Goal: Task Accomplishment & Management: Use online tool/utility

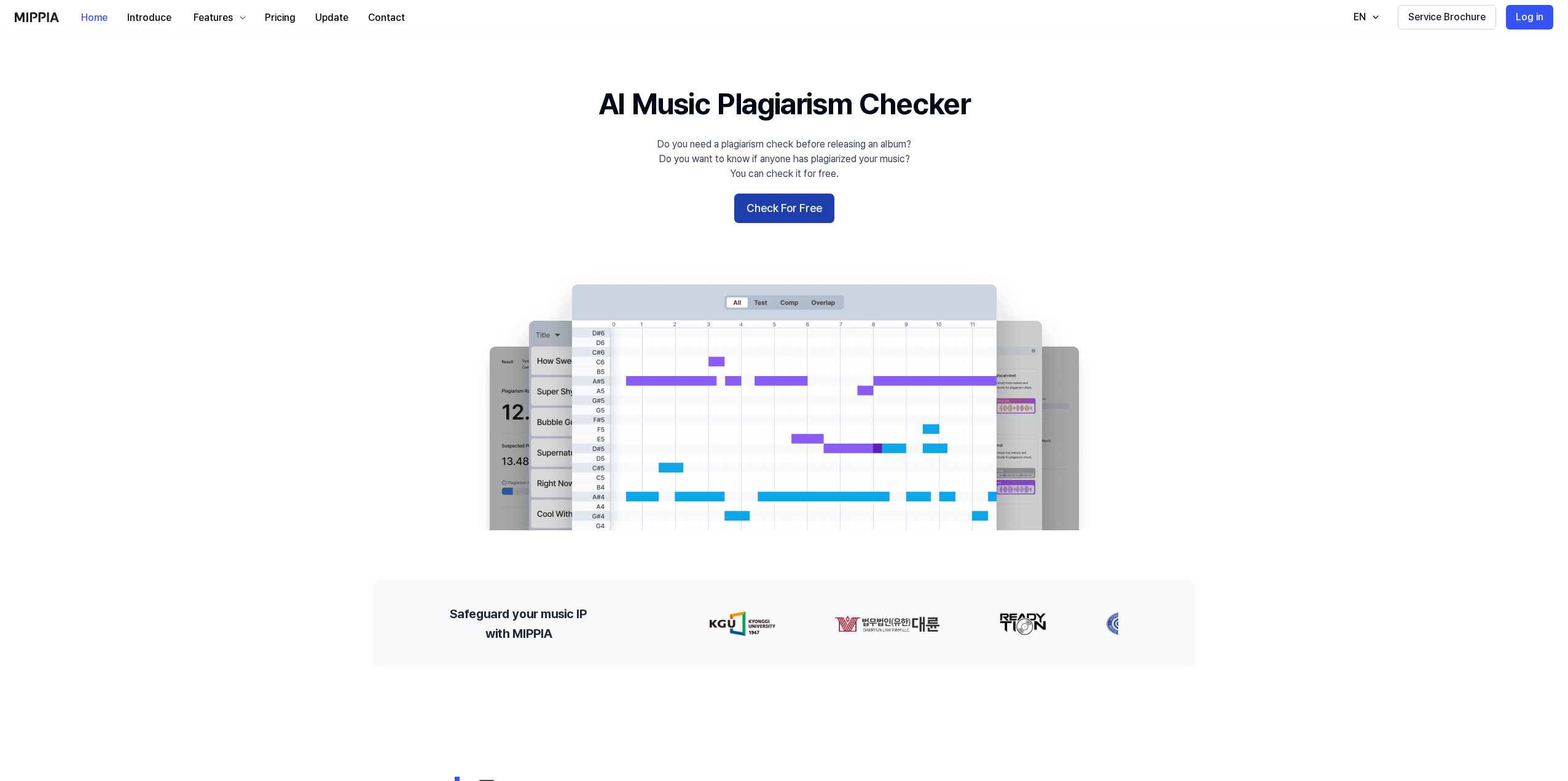
click at [765, 207] on button "Check For Free" at bounding box center [784, 208] width 100 height 30
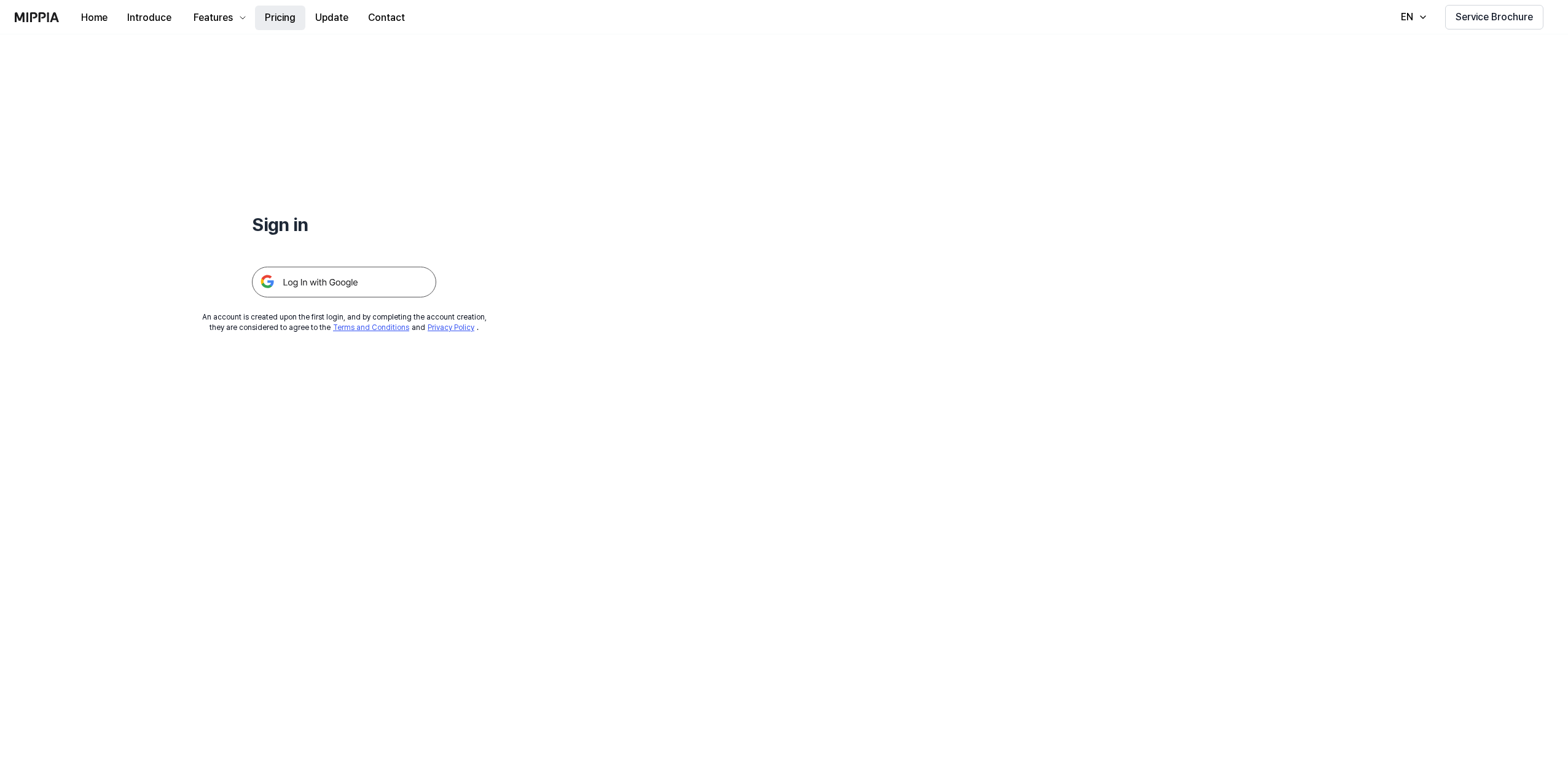
click at [281, 12] on button "Pricing" at bounding box center [281, 18] width 51 height 25
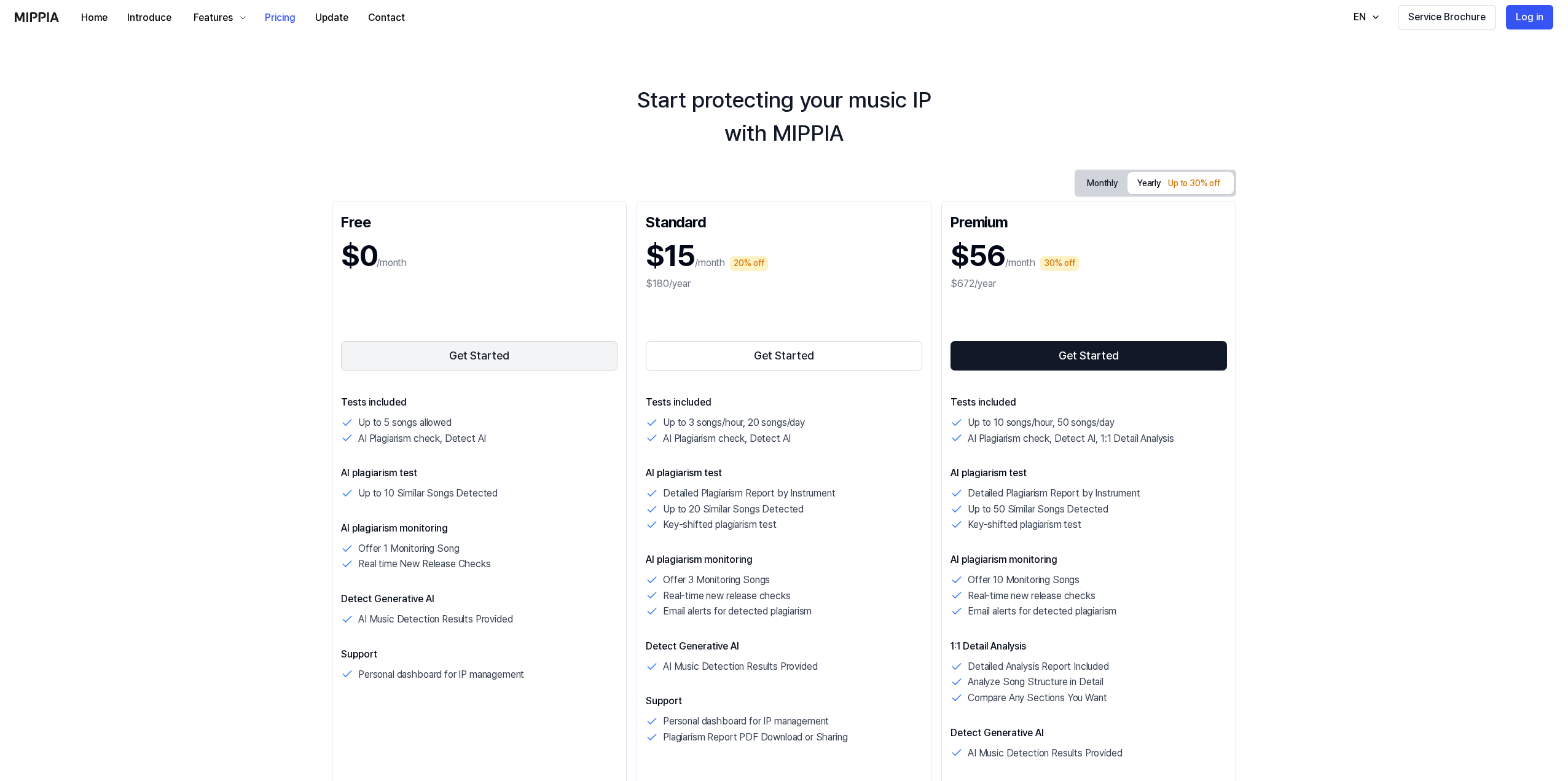
click at [553, 357] on button "Get Started" at bounding box center [480, 356] width 276 height 30
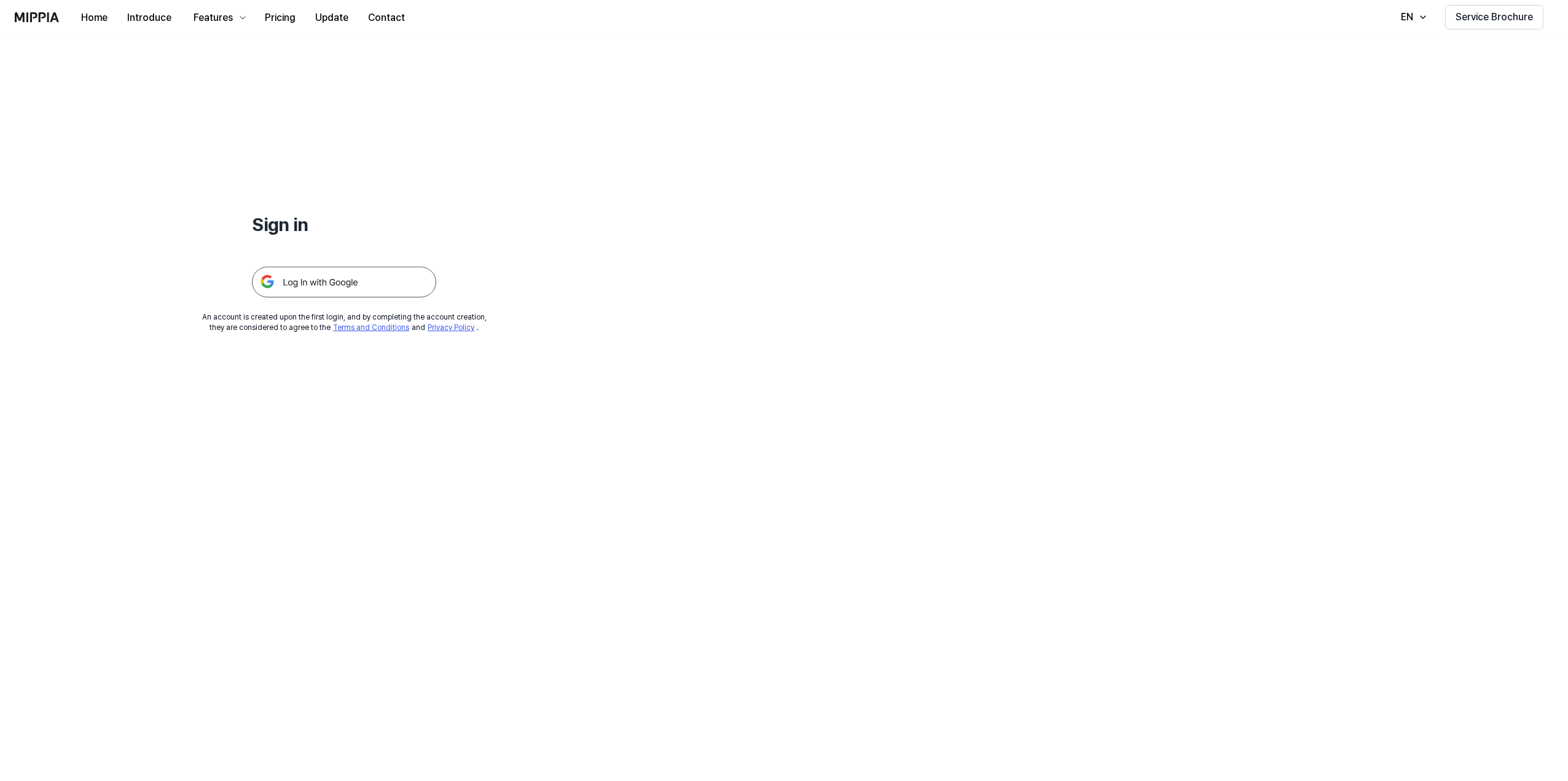
click at [419, 287] on img at bounding box center [344, 282] width 184 height 30
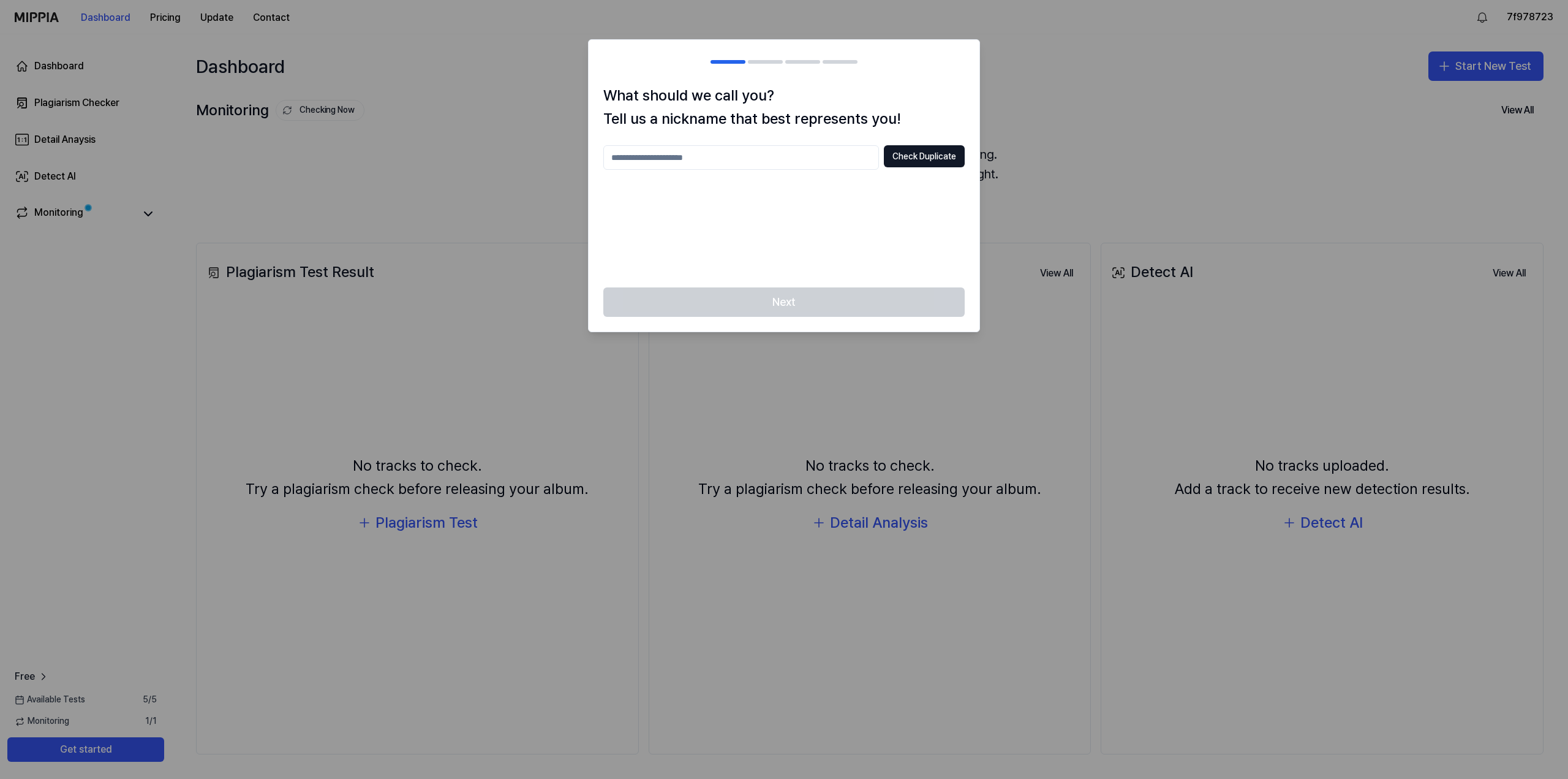
click at [823, 158] on input "text" at bounding box center [741, 157] width 275 height 25
type input "*****"
click at [897, 153] on button "Check Duplicate" at bounding box center [924, 156] width 81 height 22
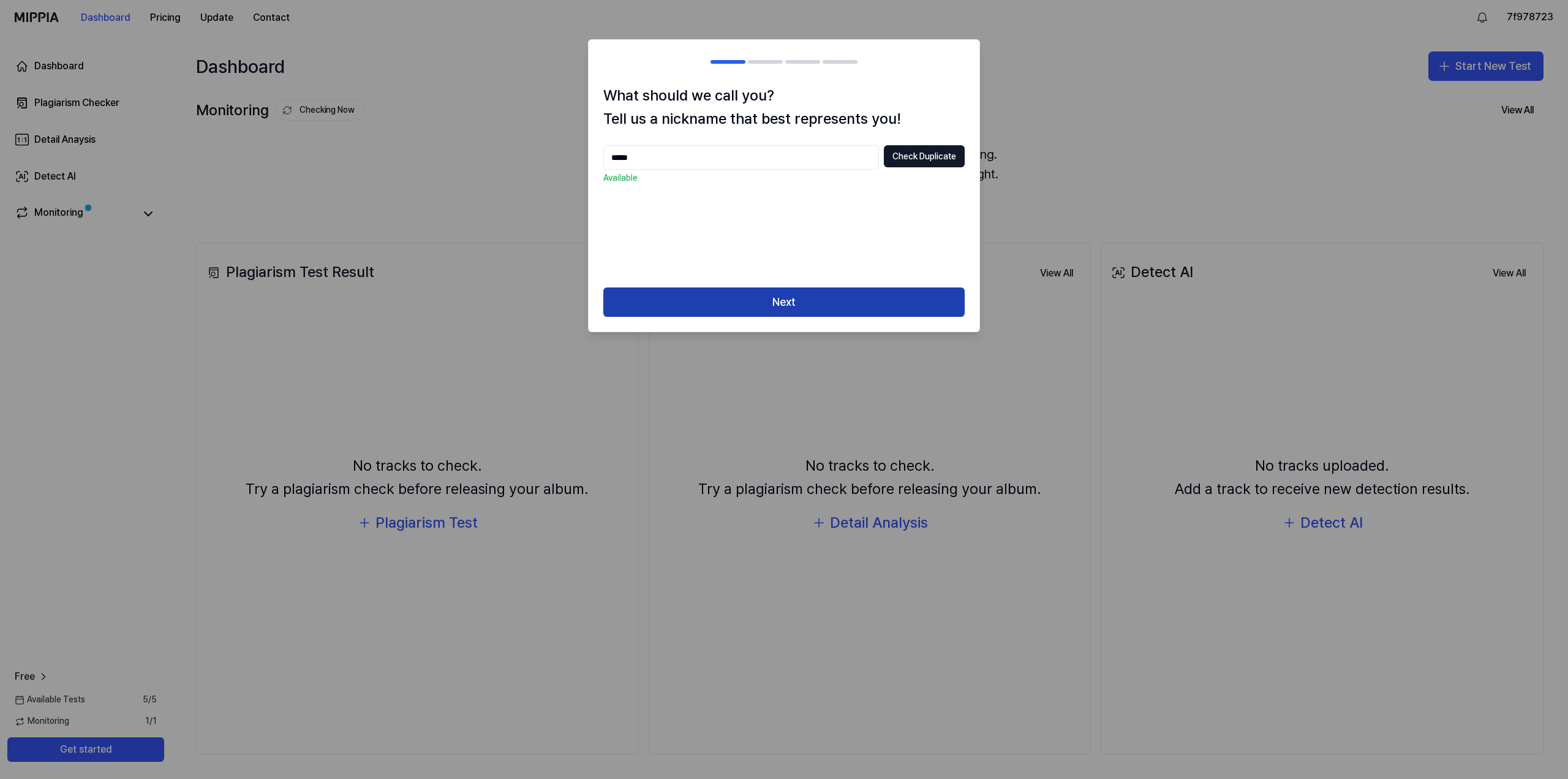
click at [771, 289] on button "Next" at bounding box center [784, 302] width 361 height 30
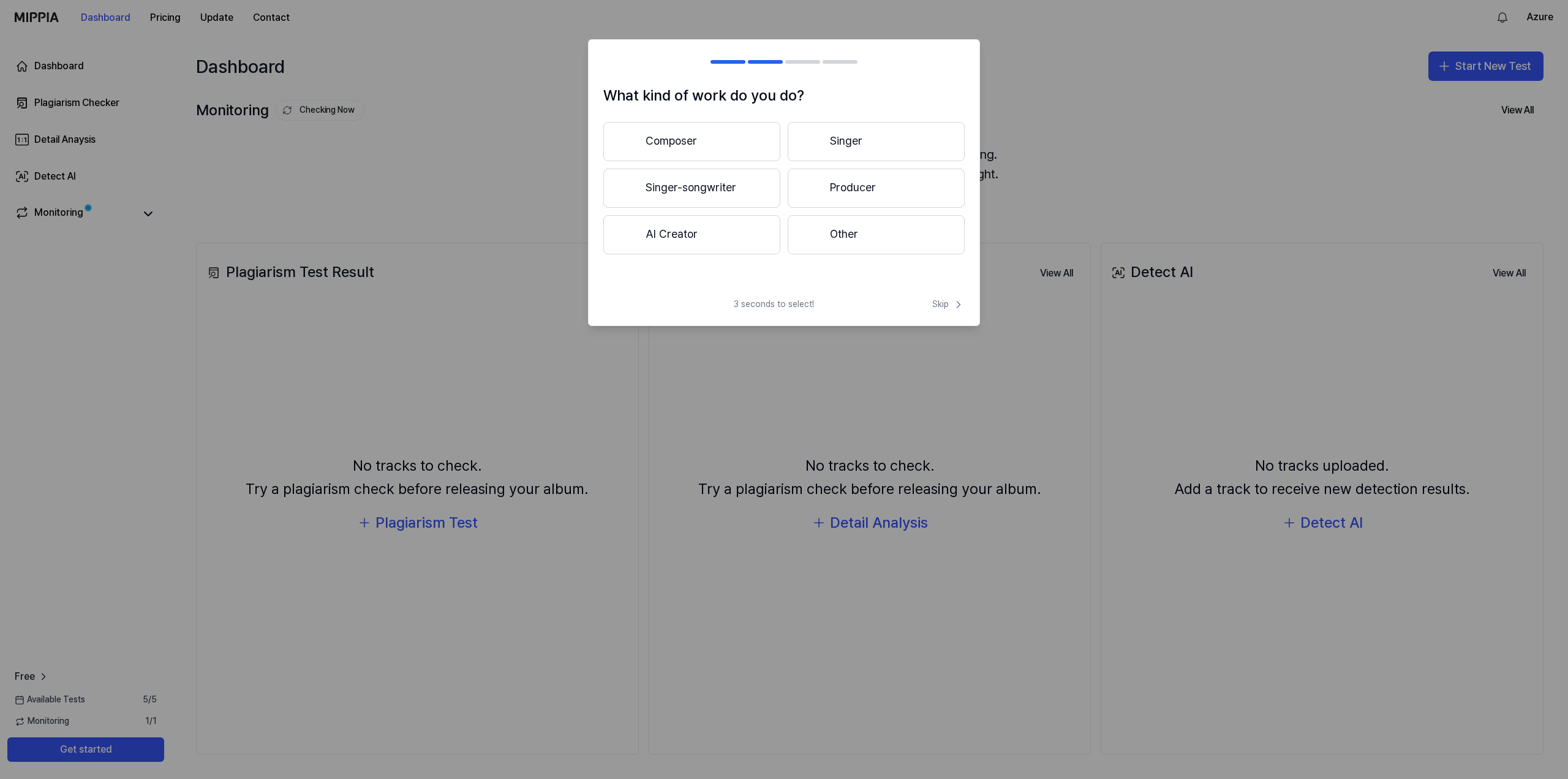
click at [711, 141] on button "Composer" at bounding box center [692, 141] width 177 height 39
click at [725, 186] on button "Less than 3 years" at bounding box center [692, 189] width 177 height 40
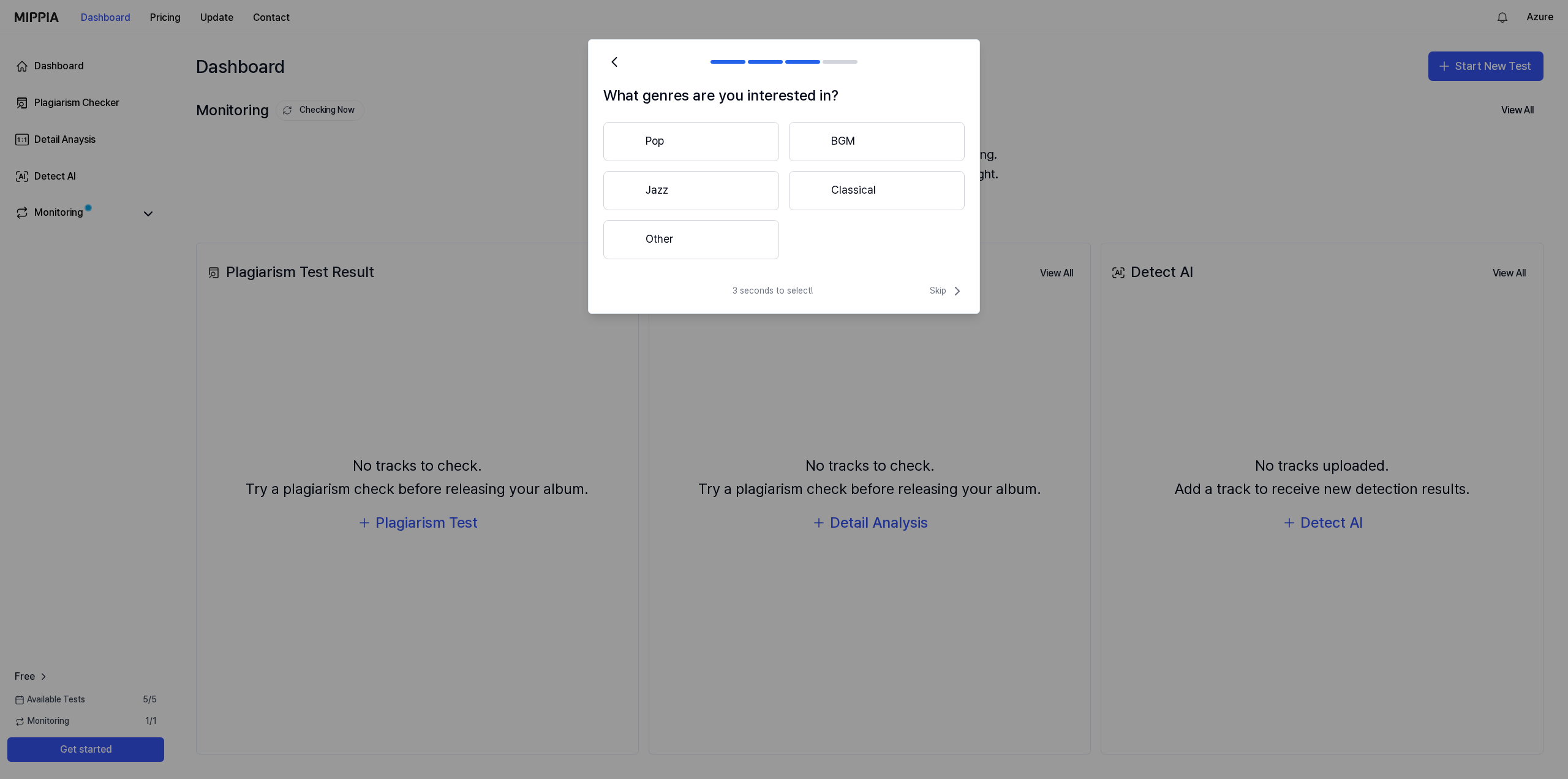
click at [740, 137] on button "Pop" at bounding box center [691, 141] width 176 height 39
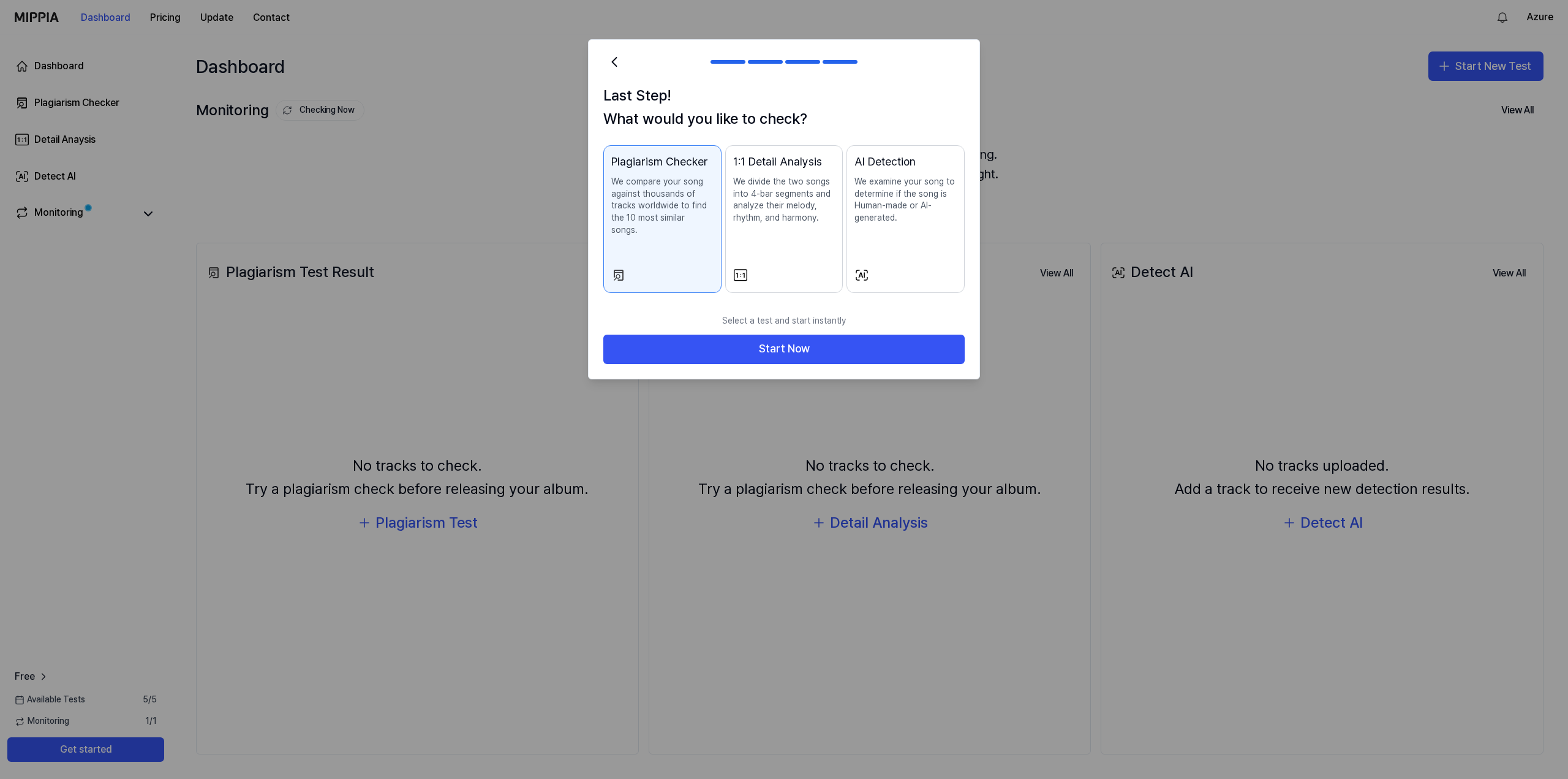
click at [890, 203] on p "We examine your song to determine if the song is Human-made or AI-generated." at bounding box center [905, 200] width 102 height 48
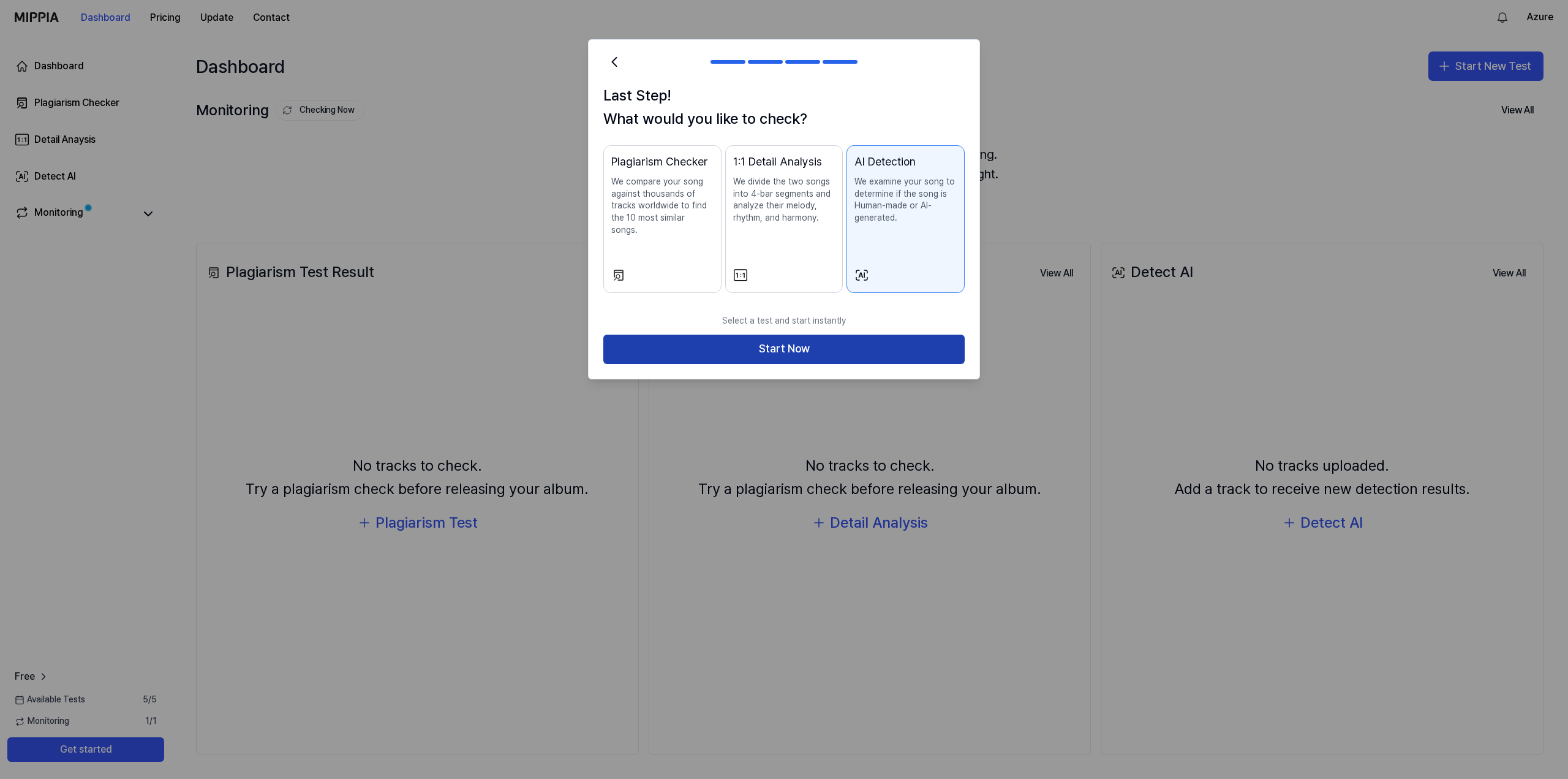
click at [861, 335] on button "Start Now" at bounding box center [784, 349] width 361 height 30
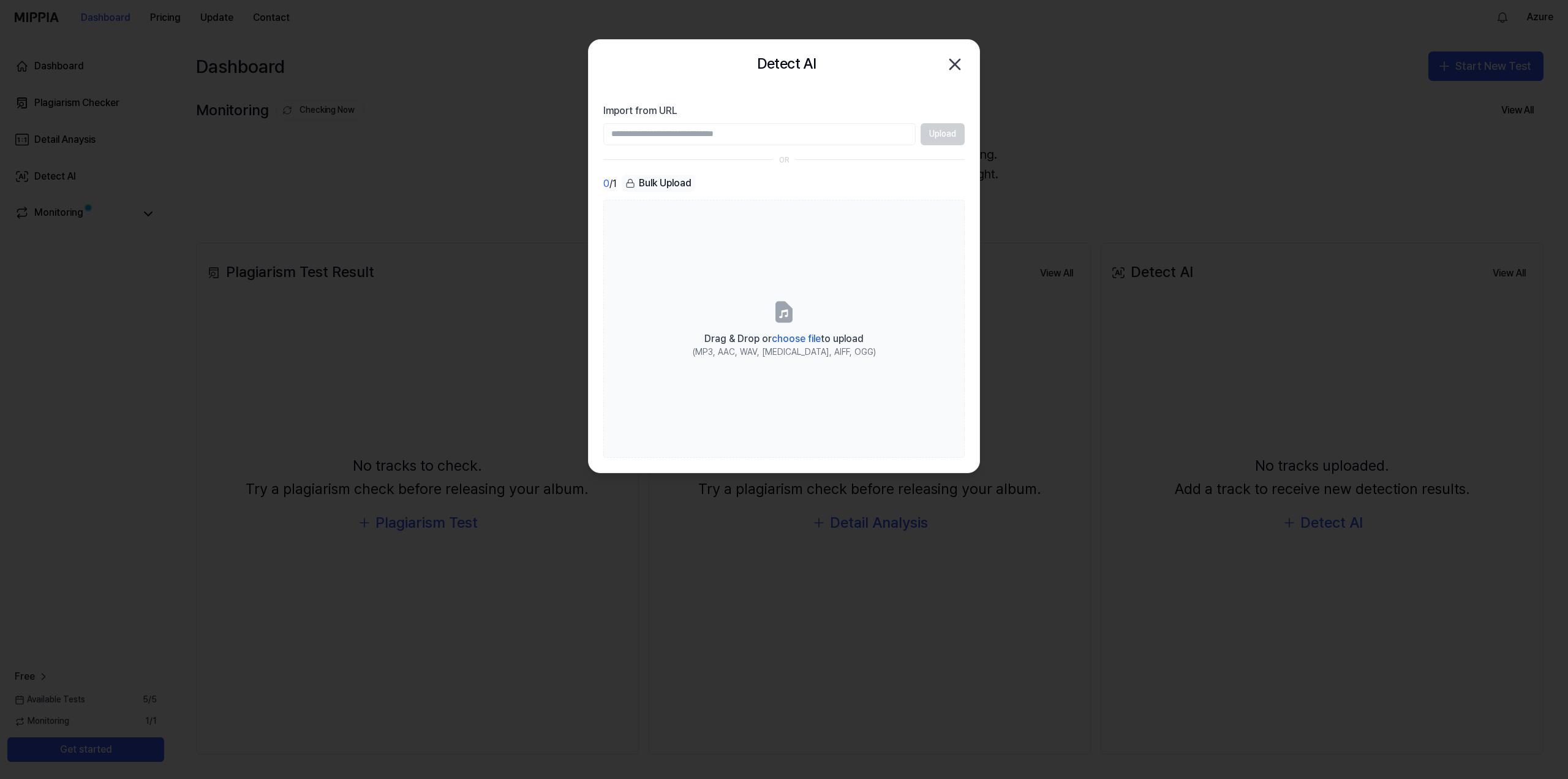
click at [723, 129] on input "Import from URL" at bounding box center [759, 134] width 312 height 22
type input "**********"
click at [913, 175] on div "0 / 1 Bulk Upload" at bounding box center [784, 183] width 361 height 18
click at [954, 131] on button "Upload" at bounding box center [942, 134] width 44 height 22
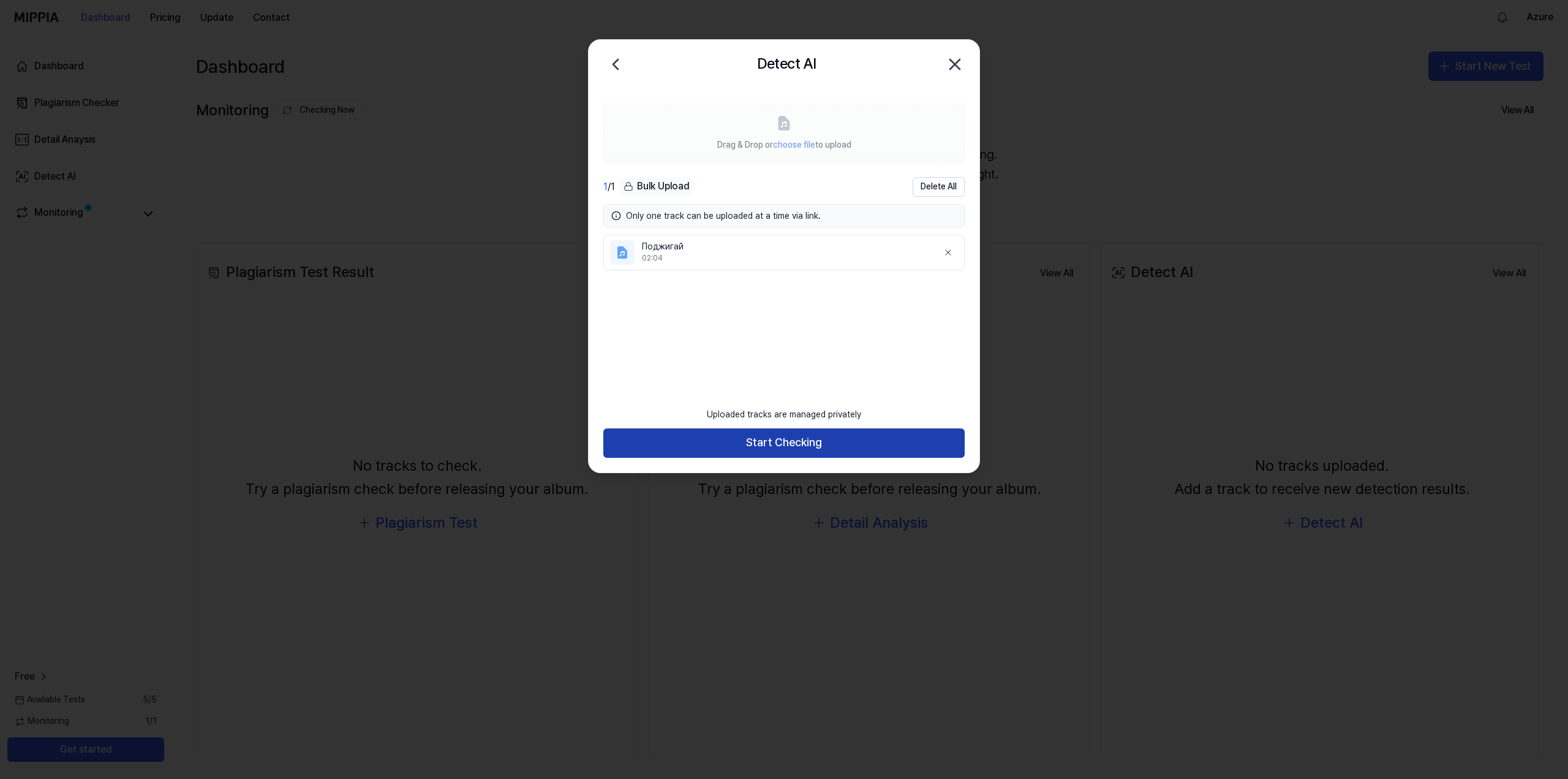
click at [807, 445] on button "Start Checking" at bounding box center [784, 443] width 361 height 30
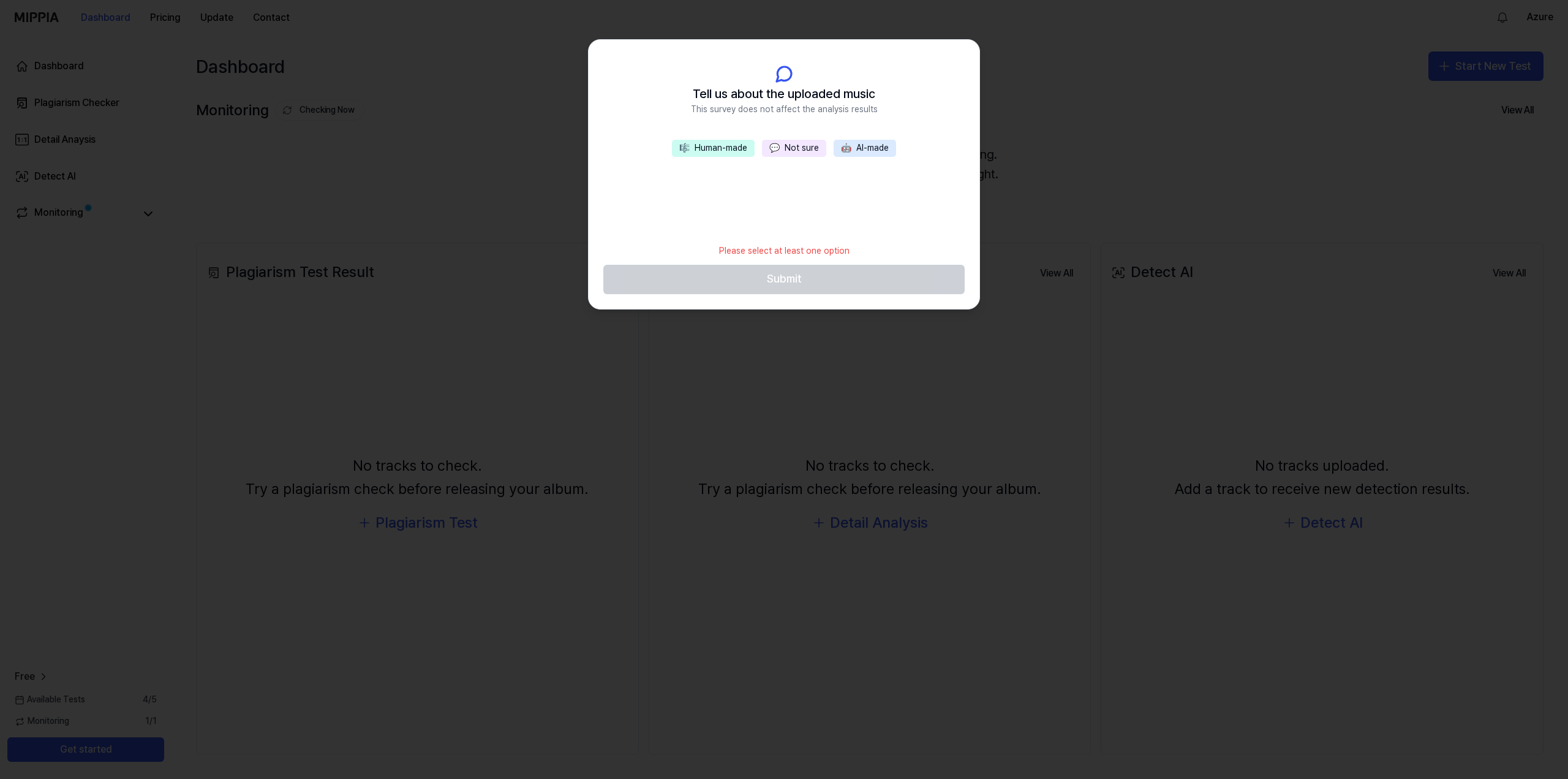
click at [772, 148] on span "💬" at bounding box center [774, 148] width 10 height 10
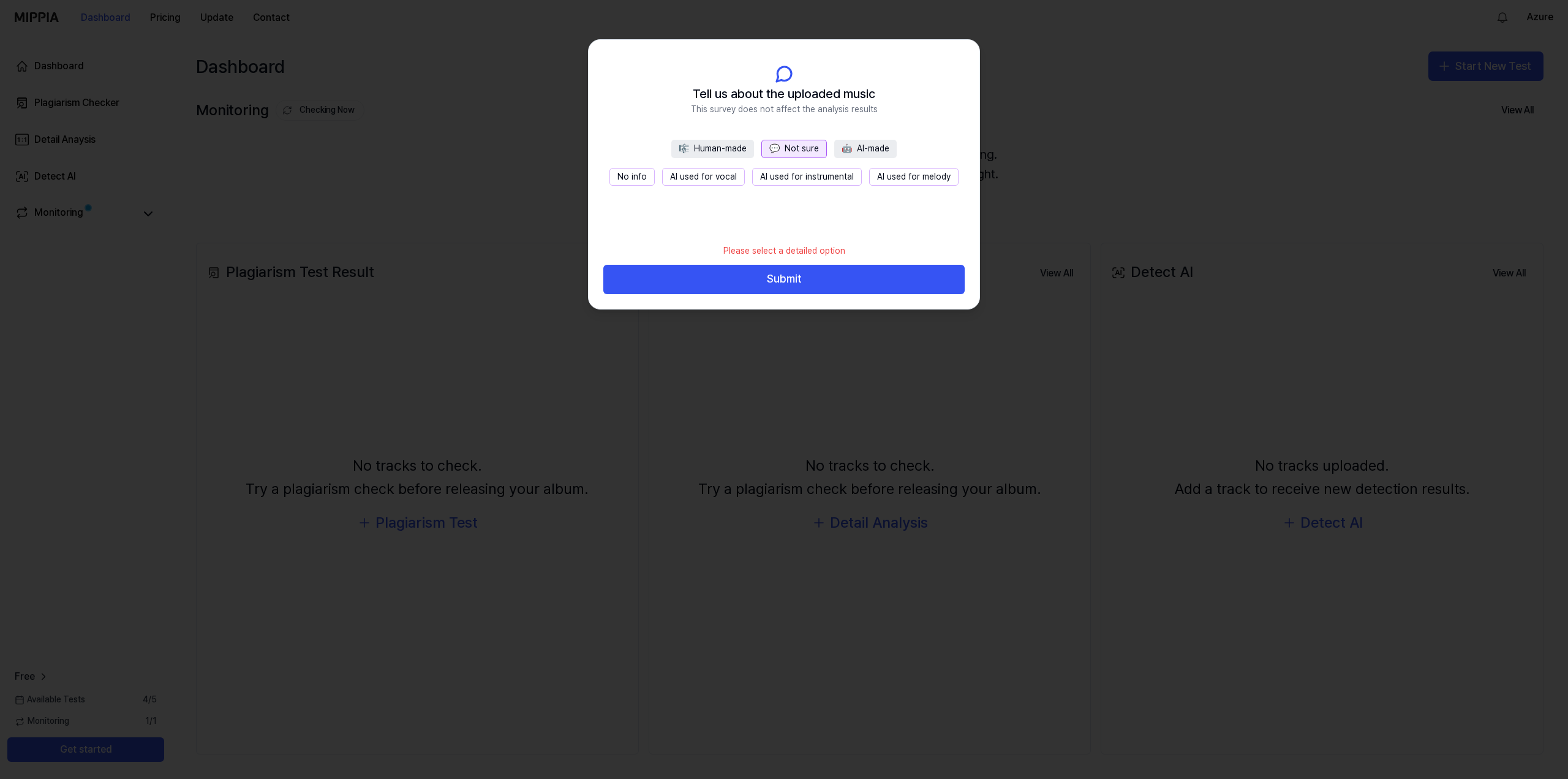
click at [647, 181] on button "No info" at bounding box center [632, 177] width 45 height 18
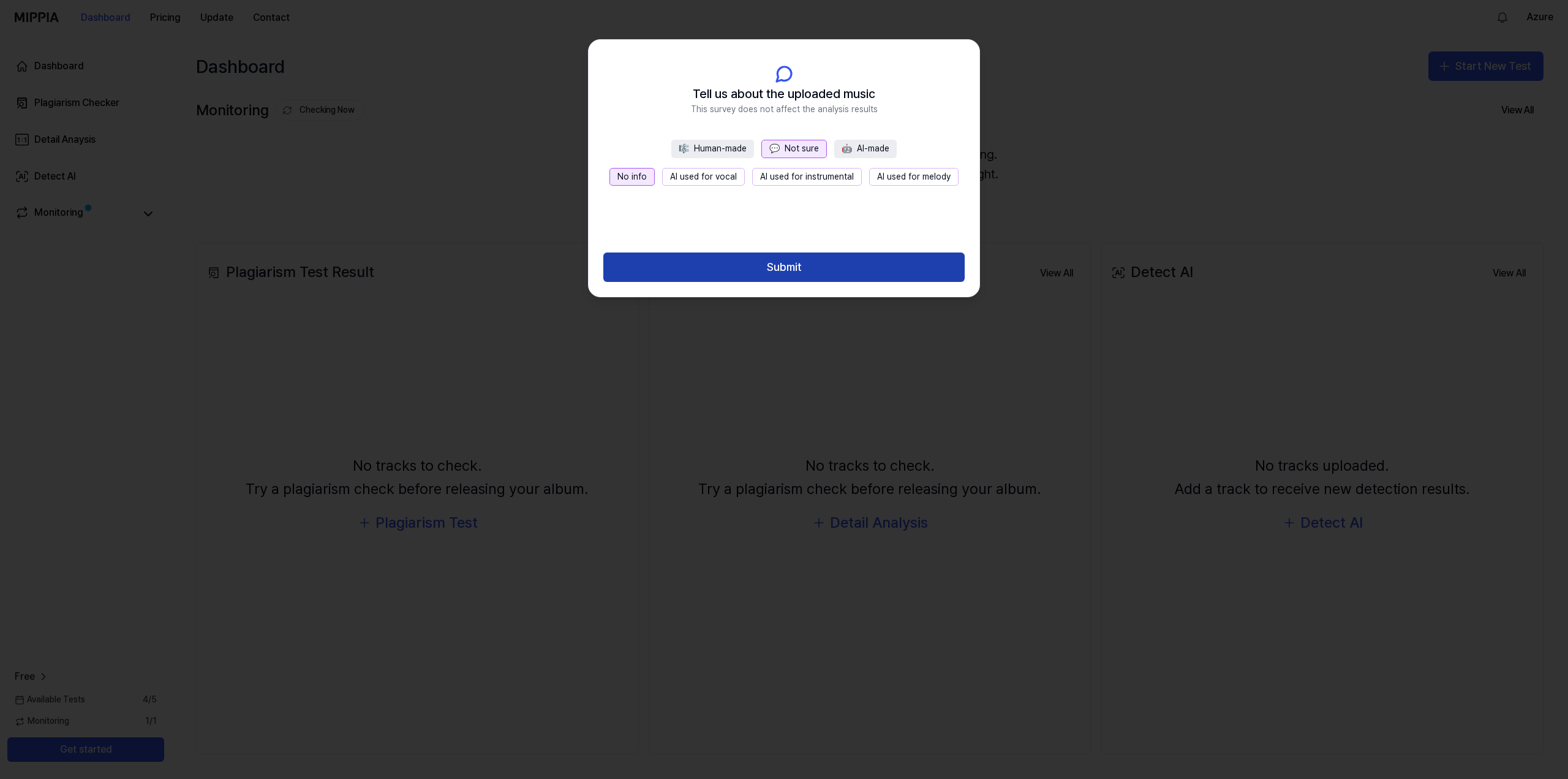
click at [748, 252] on button "Submit" at bounding box center [784, 267] width 361 height 30
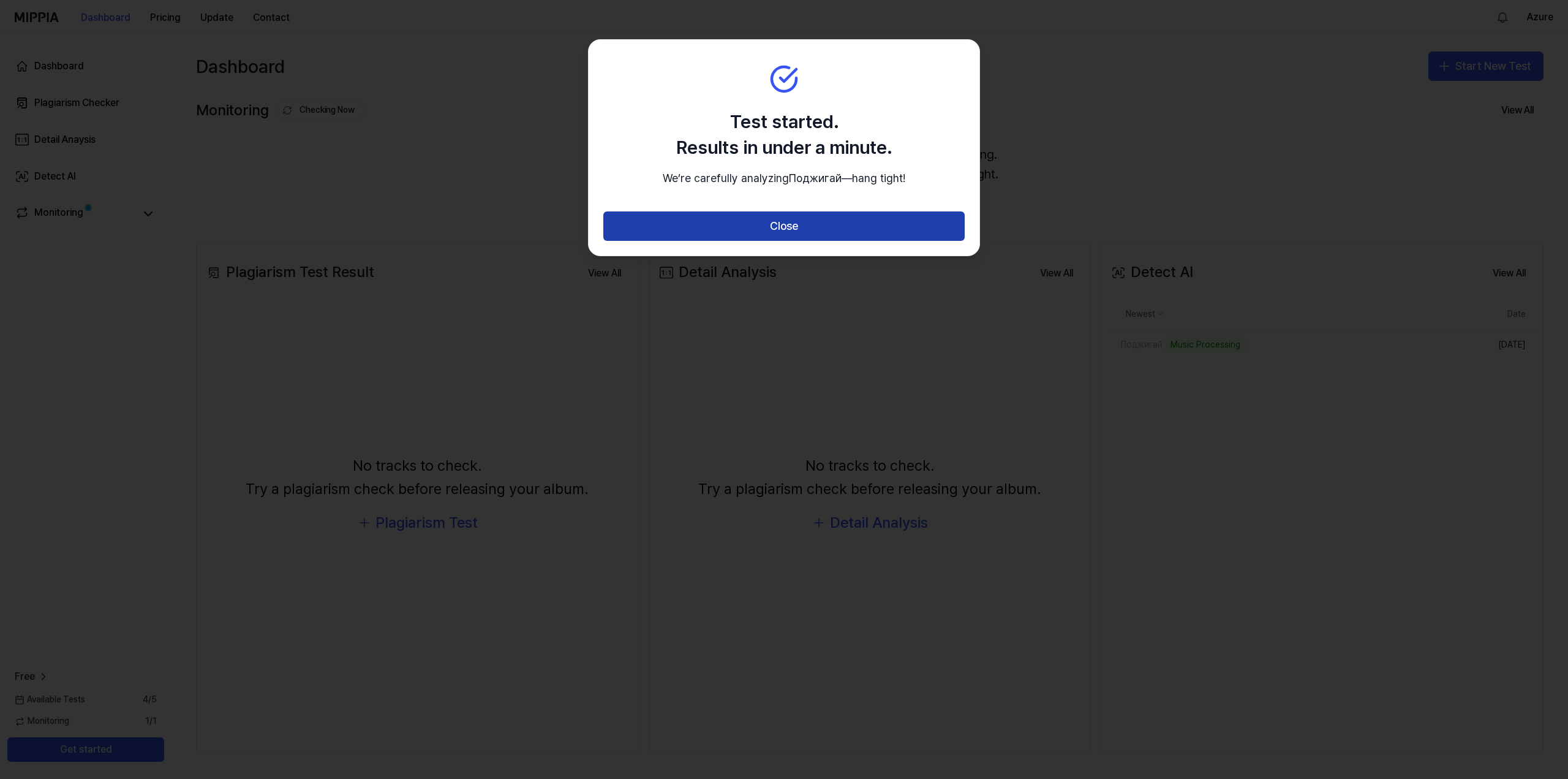
click at [802, 241] on button "Close" at bounding box center [784, 226] width 361 height 30
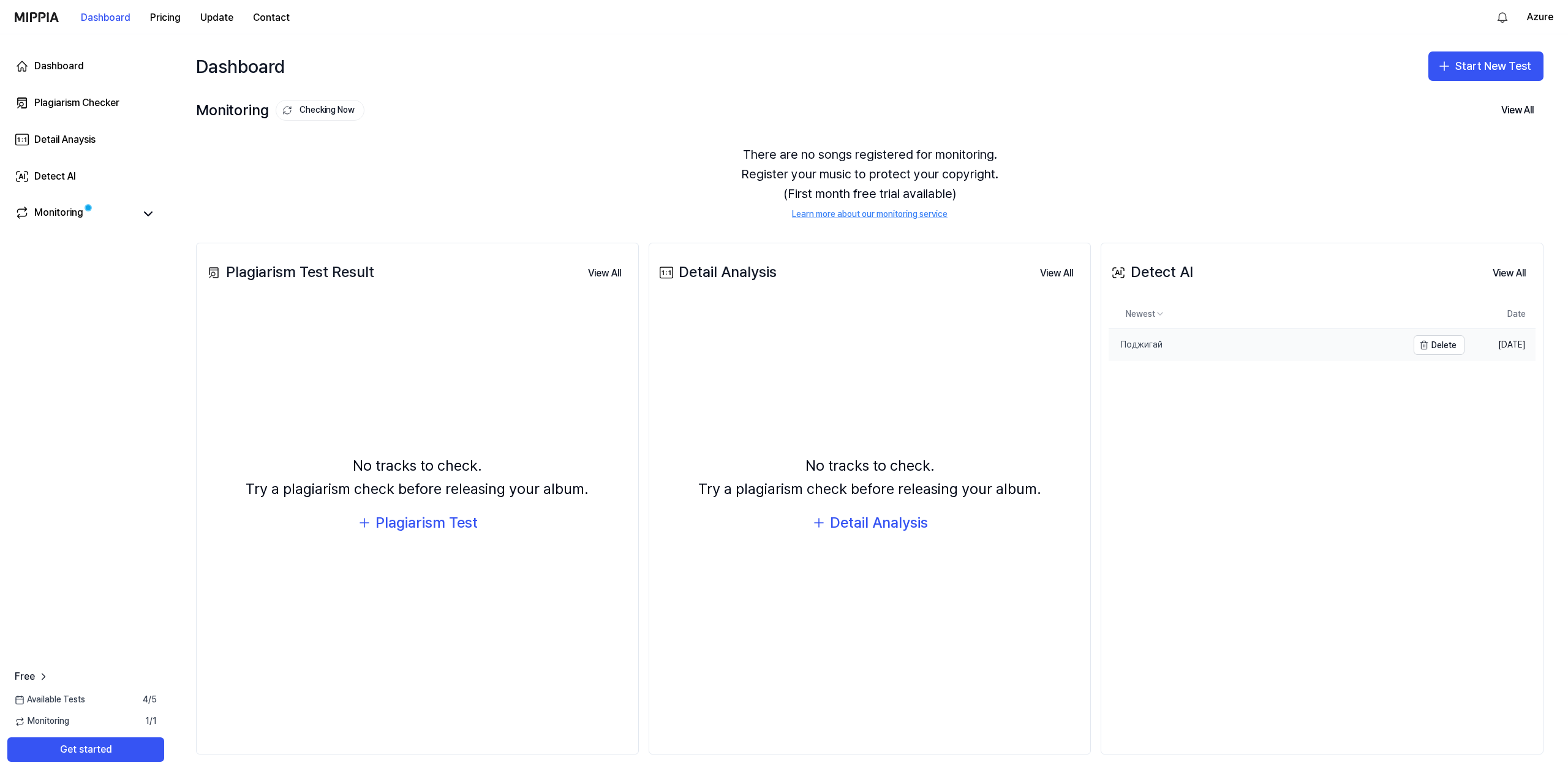
click at [1151, 351] on link "Поджигай" at bounding box center [1258, 345] width 299 height 32
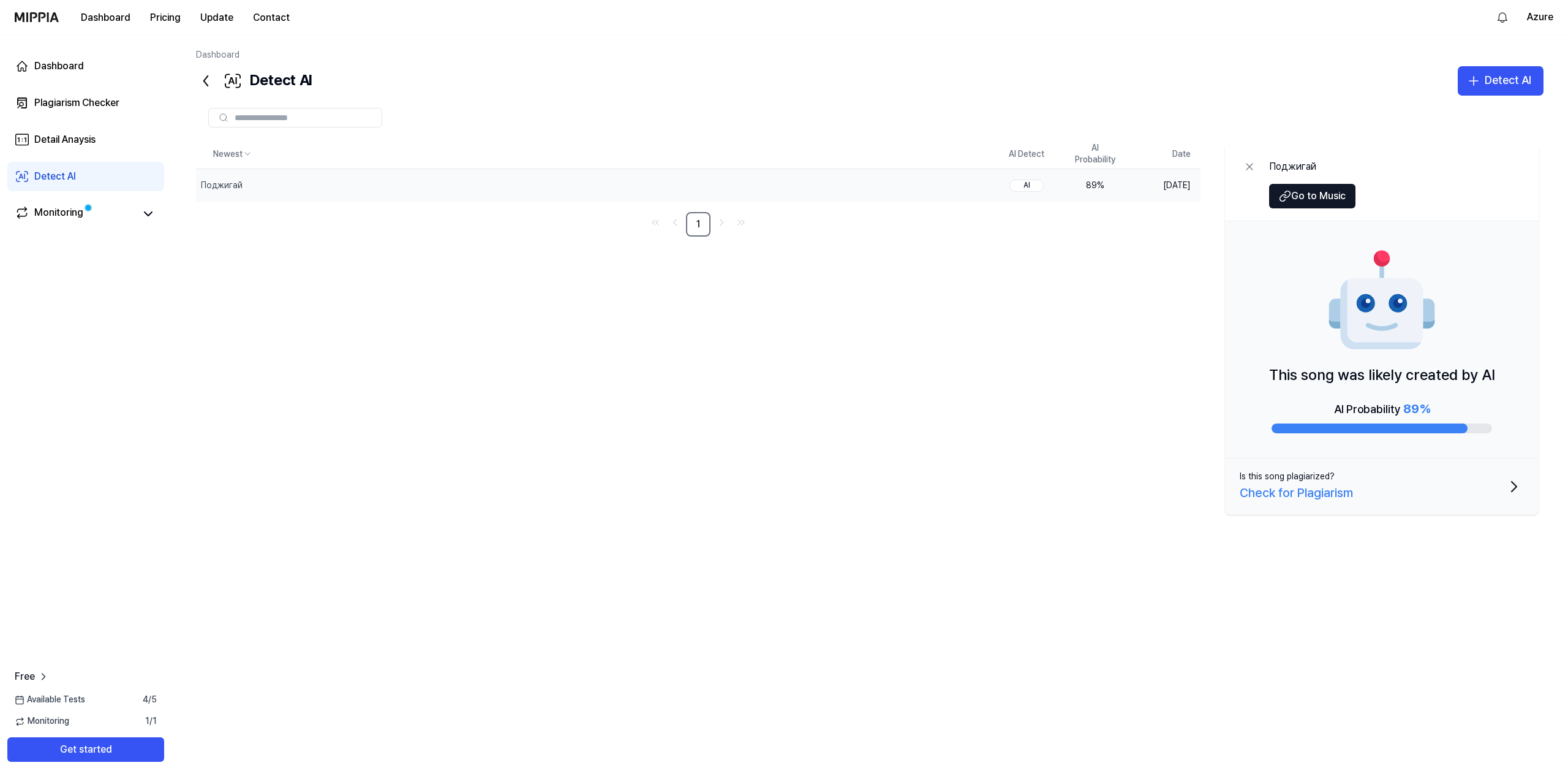
click at [1032, 188] on div "AI" at bounding box center [1027, 185] width 35 height 12
click at [217, 186] on div "Поджигай" at bounding box center [222, 185] width 42 height 12
click at [87, 216] on link "Monitoring" at bounding box center [74, 214] width 120 height 17
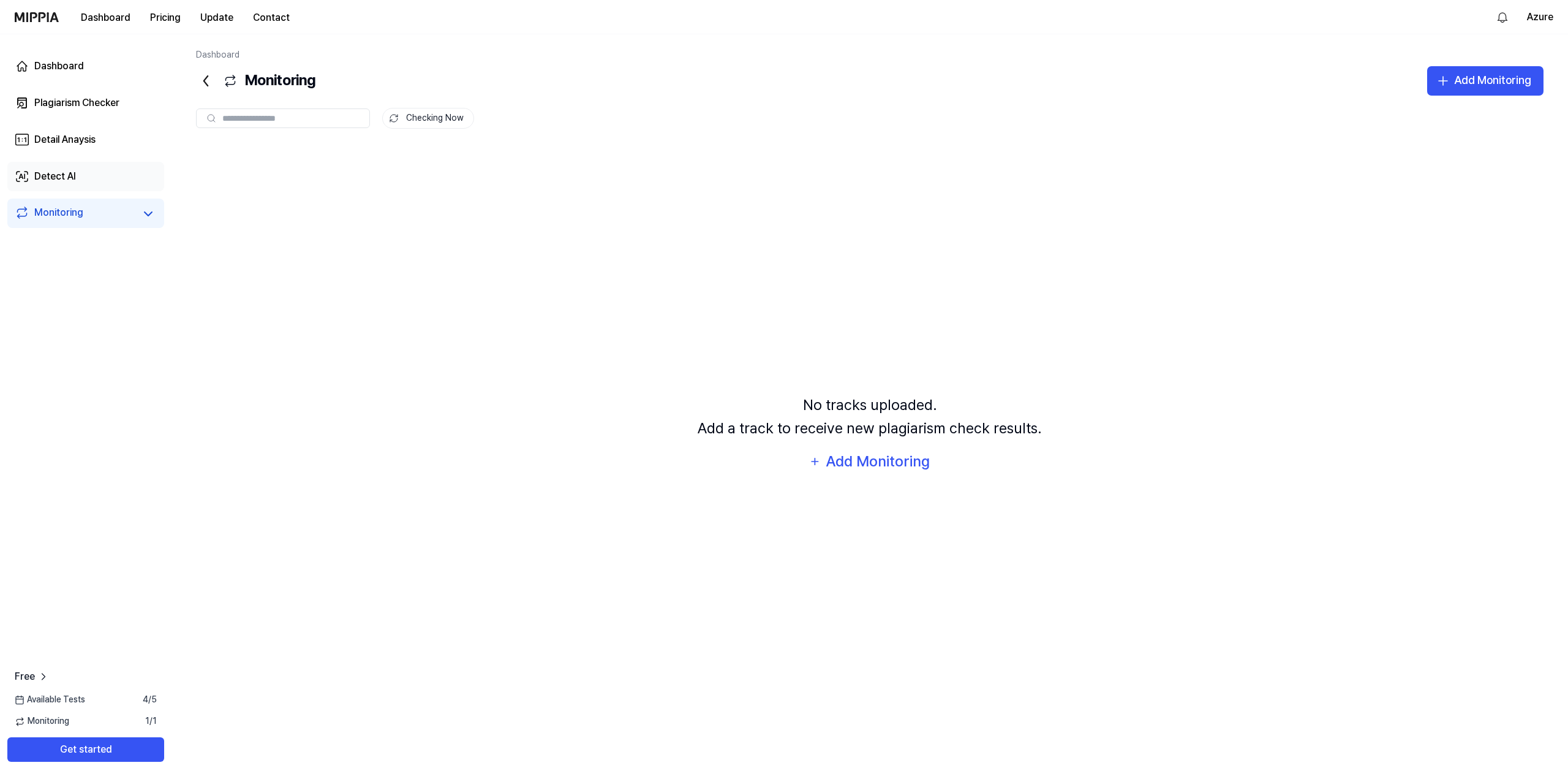
click at [115, 182] on link "Detect AI" at bounding box center [85, 176] width 156 height 30
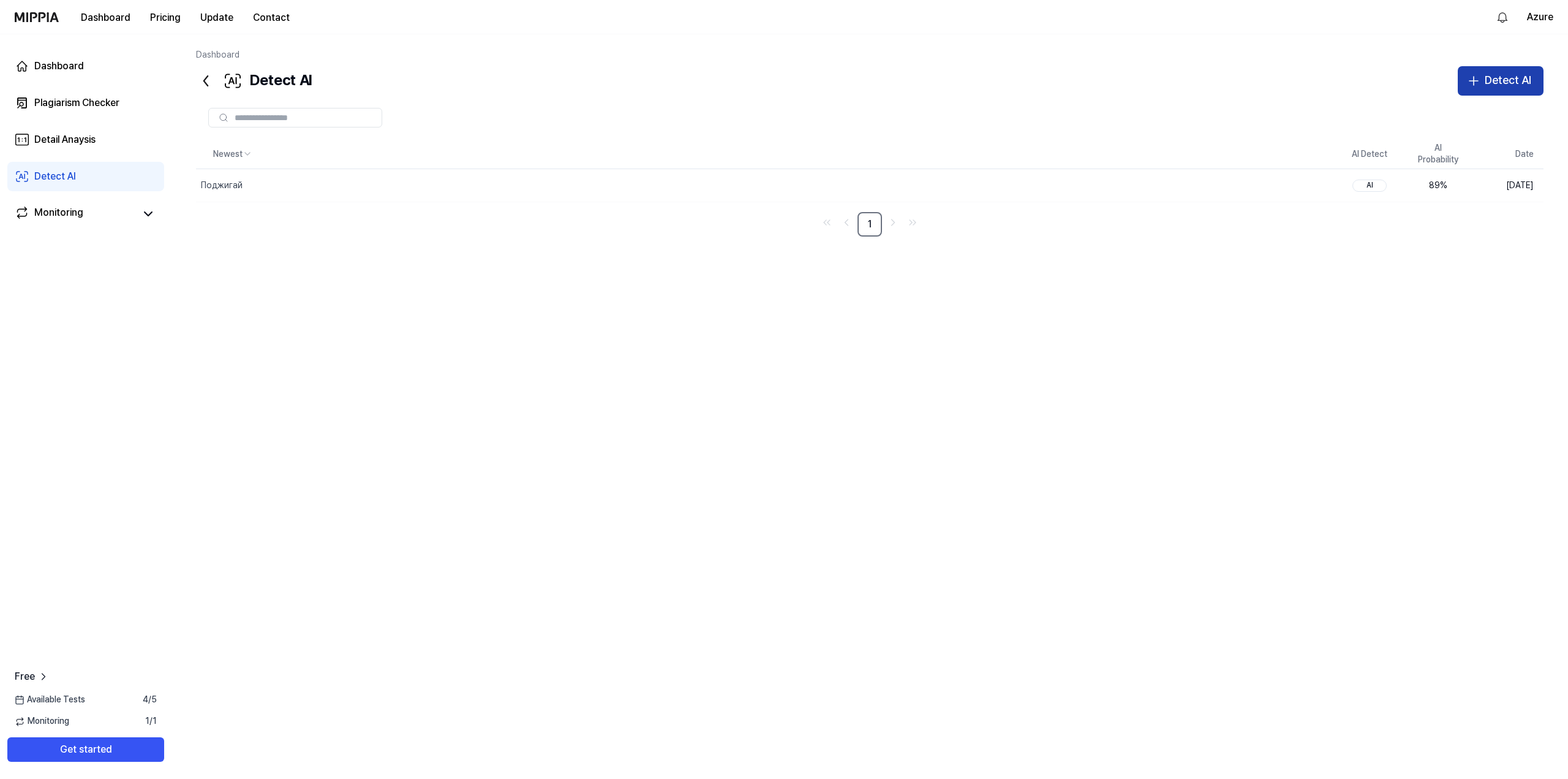
click at [1505, 84] on div "Detect AI" at bounding box center [1507, 80] width 47 height 18
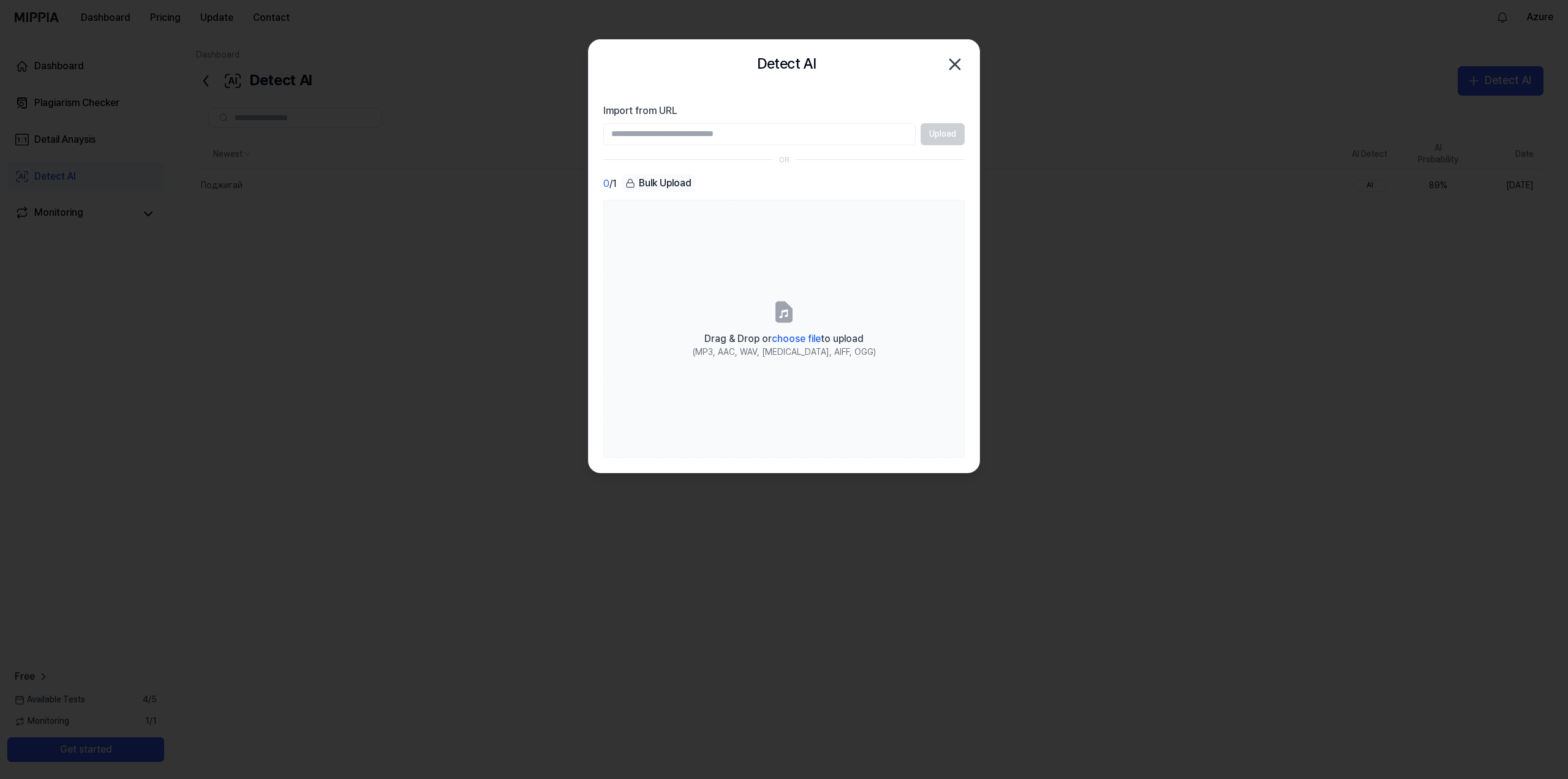
click at [678, 183] on div "Bulk Upload" at bounding box center [658, 183] width 74 height 17
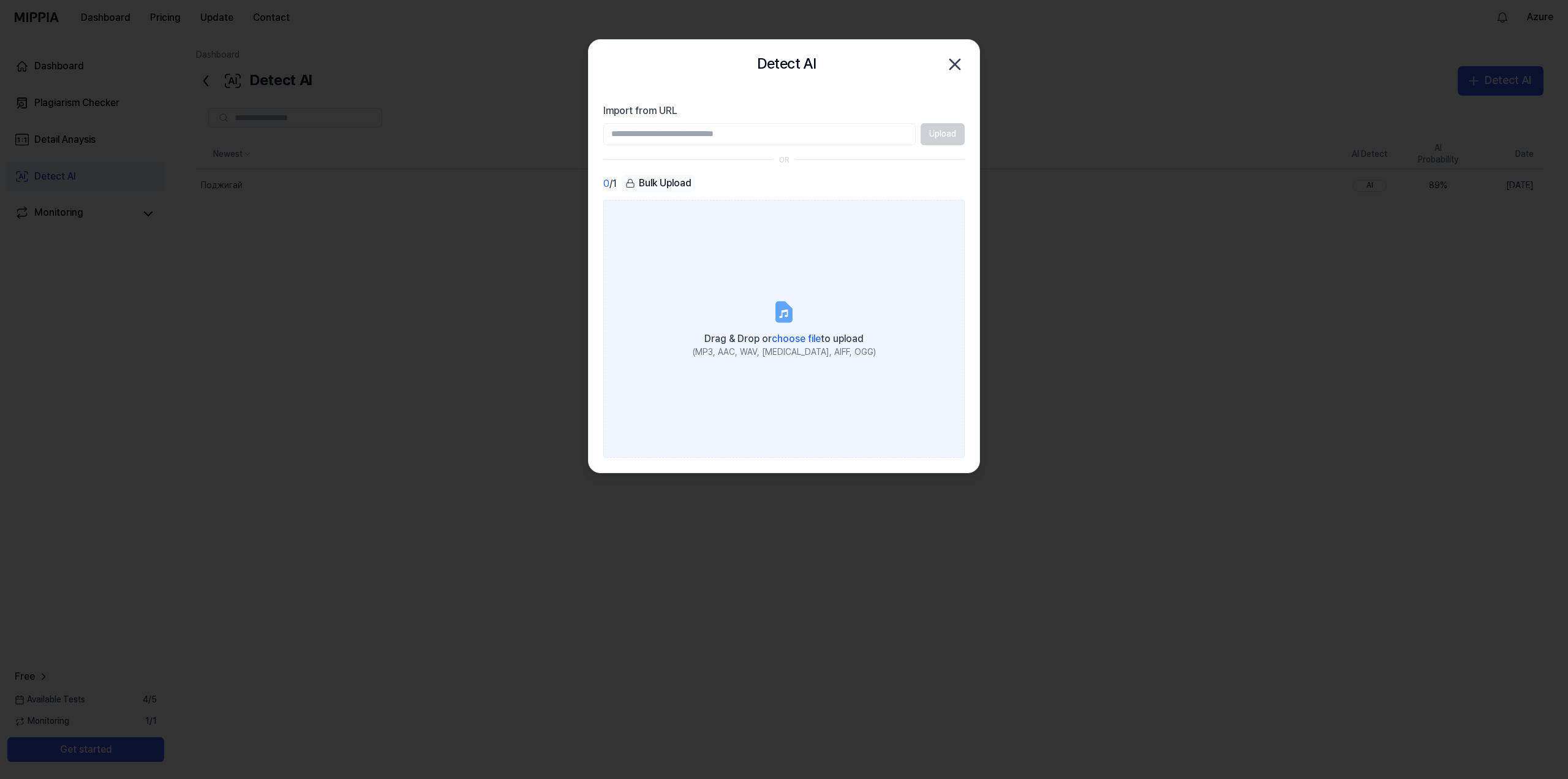
click at [866, 302] on label "Drag & Drop or choose file to upload (MP3, AAC, WAV, FLAC, AIFF, OGG)" at bounding box center [784, 328] width 361 height 258
click at [0, 0] on input "Drag & Drop or choose file to upload (MP3, AAC, WAV, FLAC, AIFF, OGG)" at bounding box center [0, 0] width 0 height 0
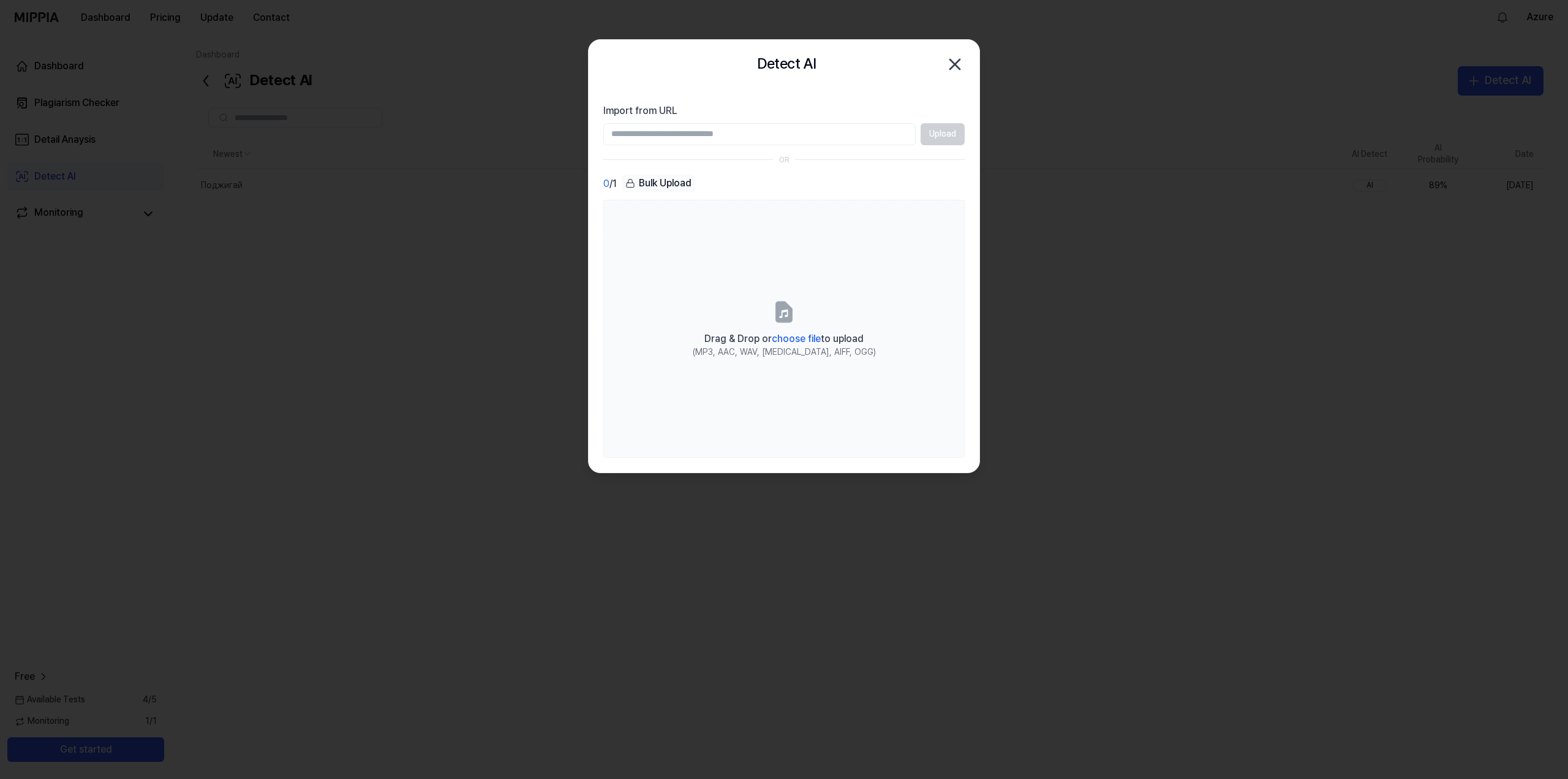
click at [736, 134] on input "Import from URL" at bounding box center [759, 134] width 312 height 22
paste input "**********"
type input "**********"
click at [940, 145] on section "**********" at bounding box center [784, 281] width 391 height 384
click at [938, 136] on button "Upload" at bounding box center [942, 134] width 44 height 22
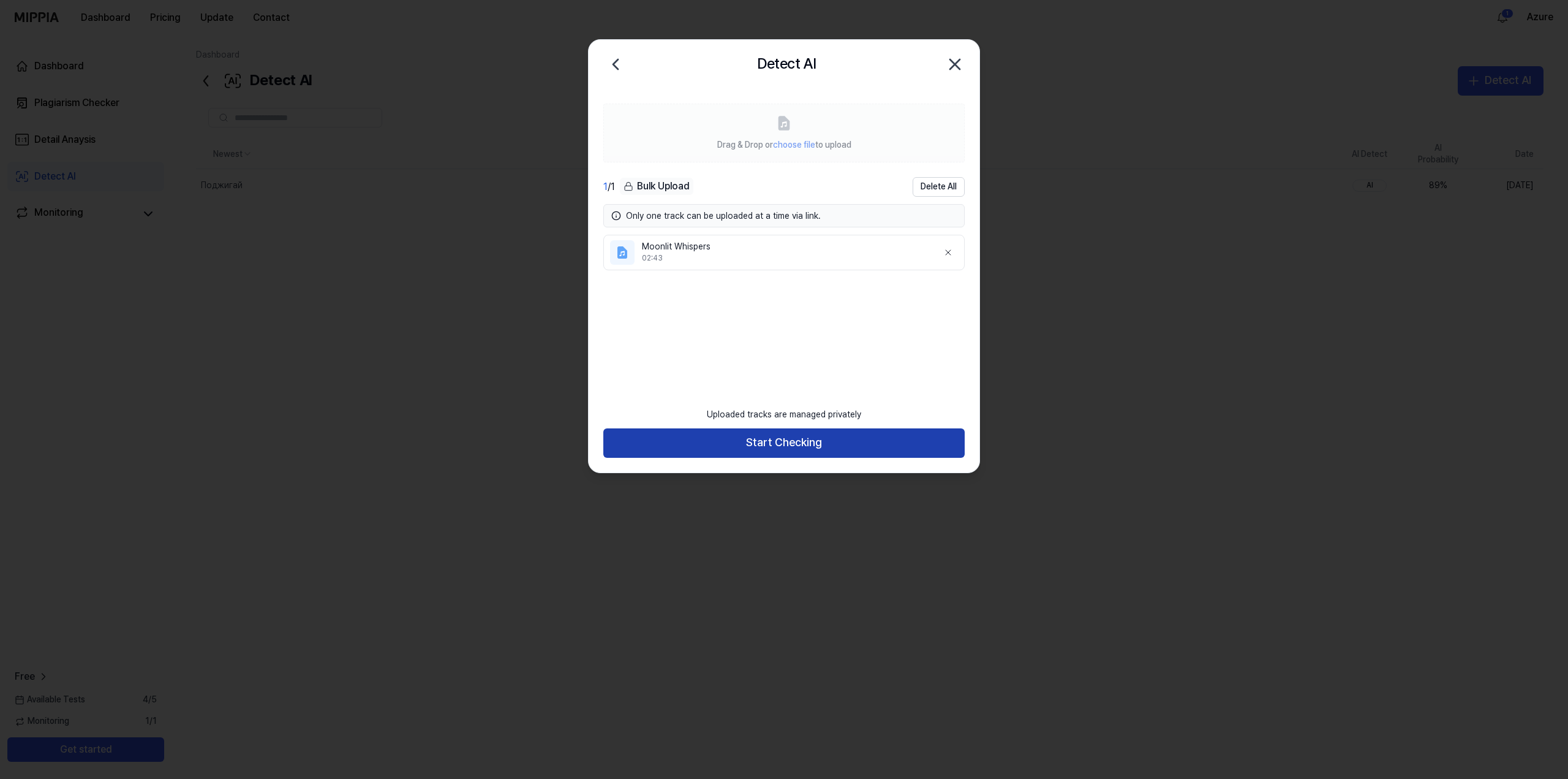
click at [853, 438] on button "Start Checking" at bounding box center [784, 443] width 361 height 30
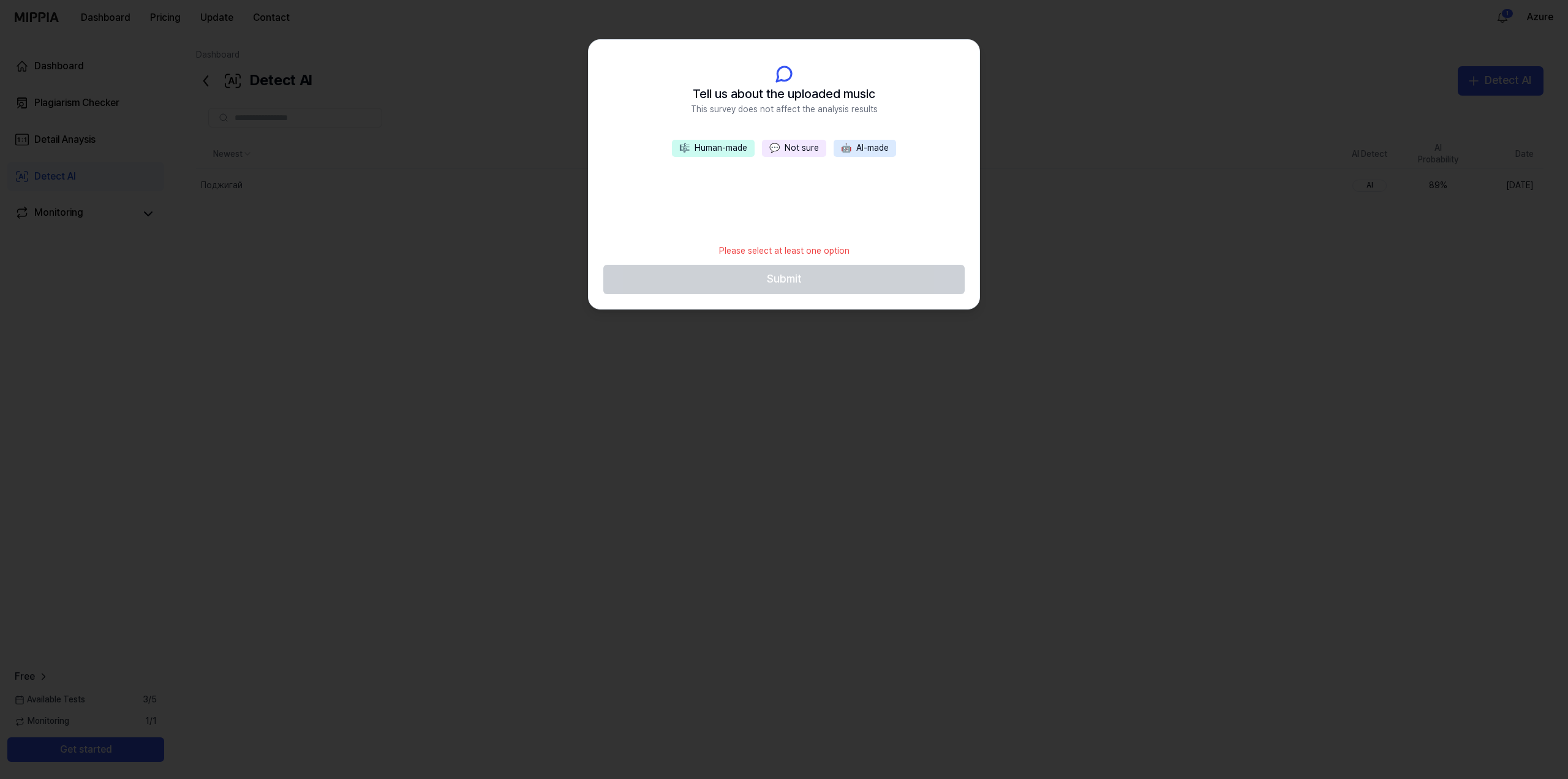
click at [738, 155] on button "🎼 Human-made" at bounding box center [713, 149] width 83 height 17
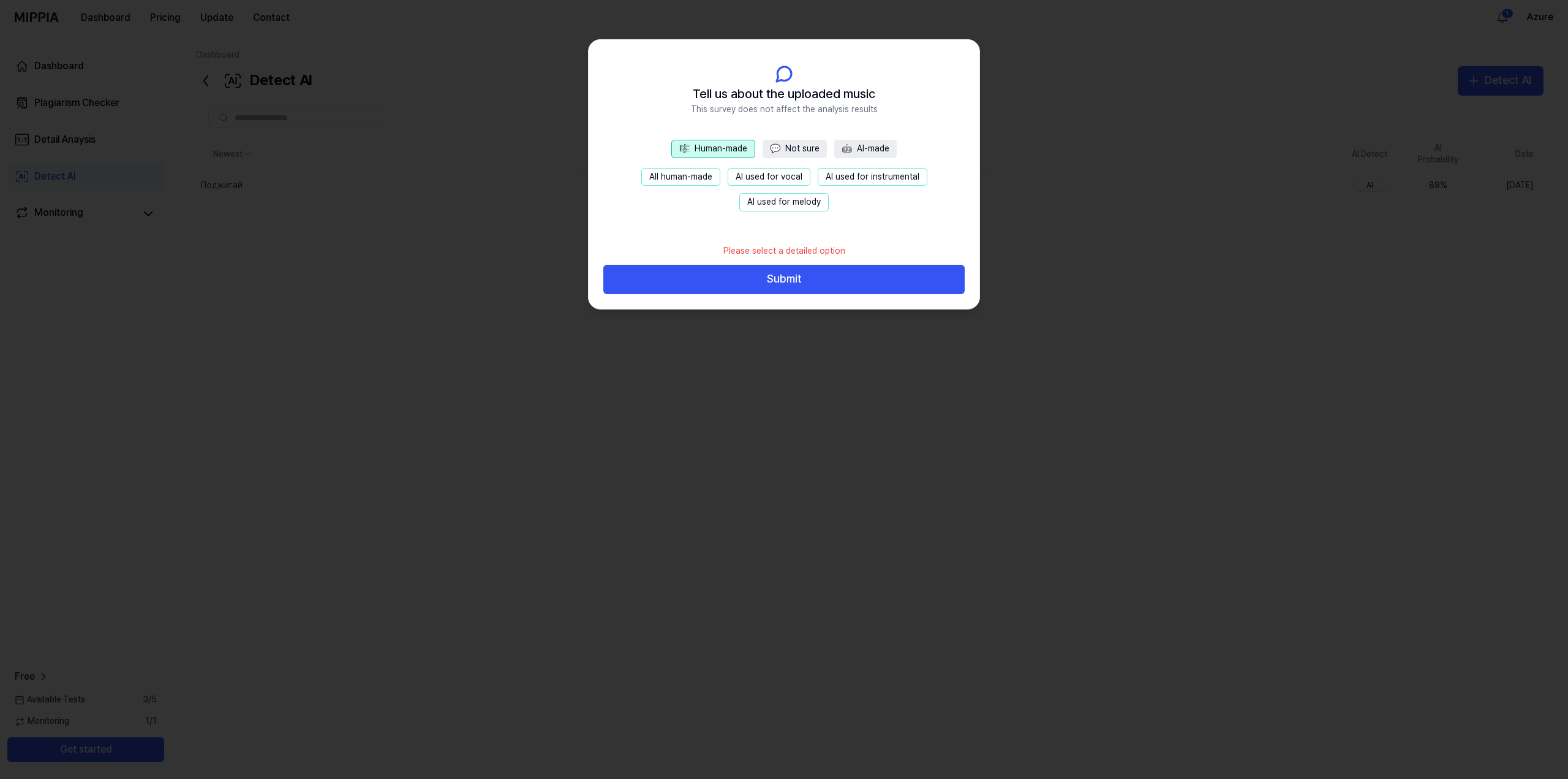
click at [784, 180] on button "AI used for vocal" at bounding box center [769, 177] width 83 height 18
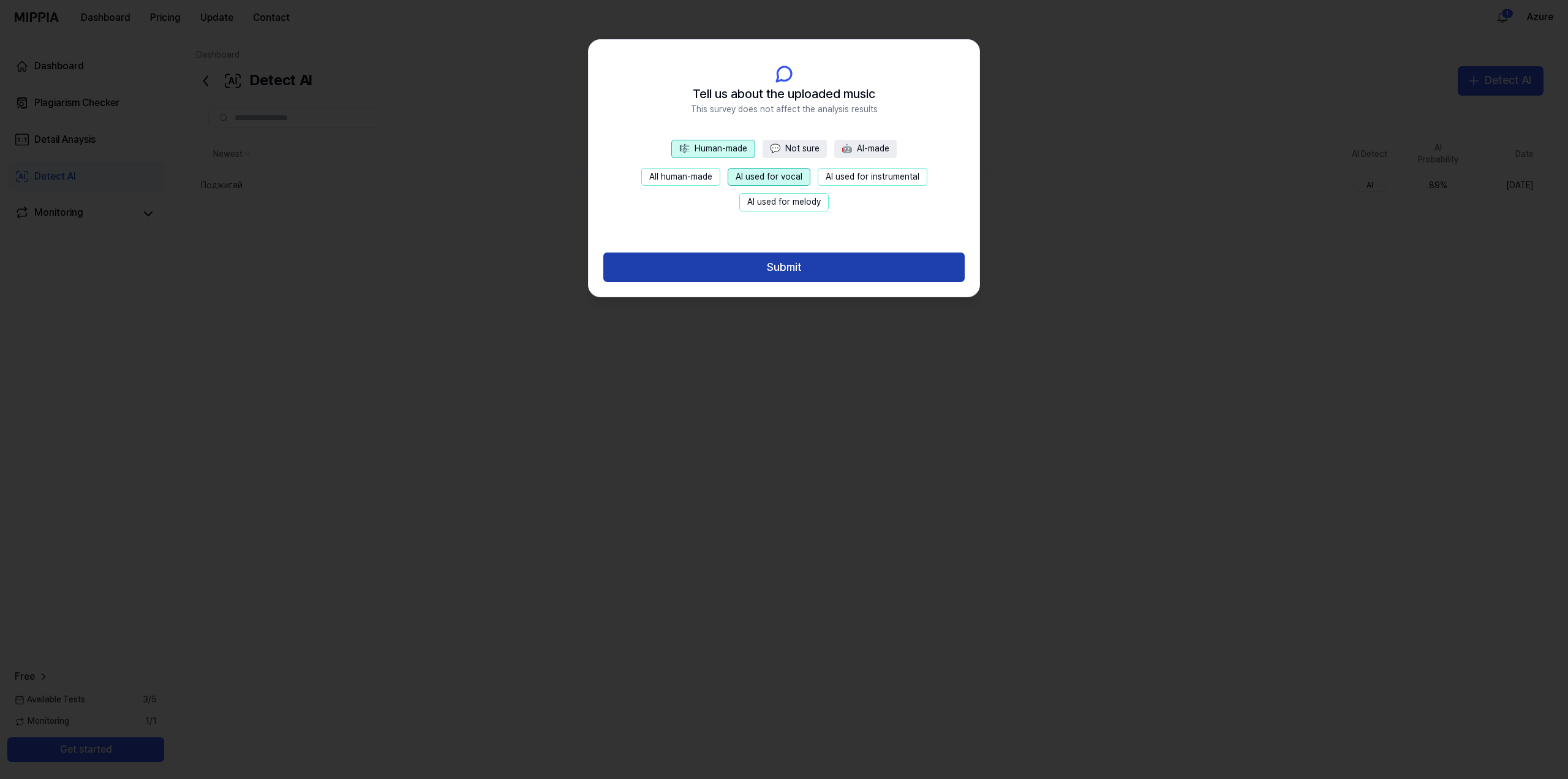
click at [794, 265] on button "Submit" at bounding box center [784, 267] width 361 height 30
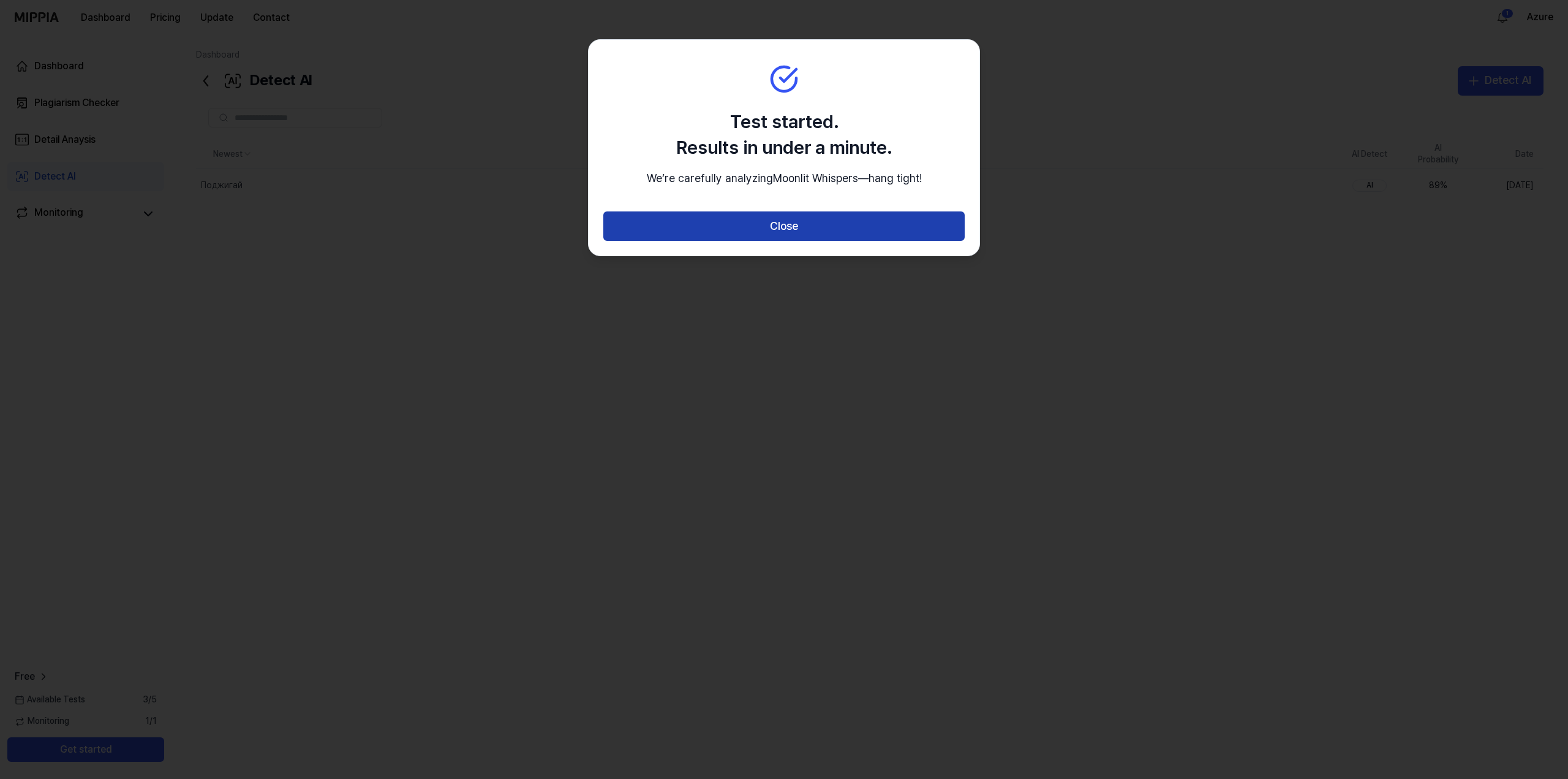
click at [796, 233] on button "Close" at bounding box center [784, 226] width 361 height 30
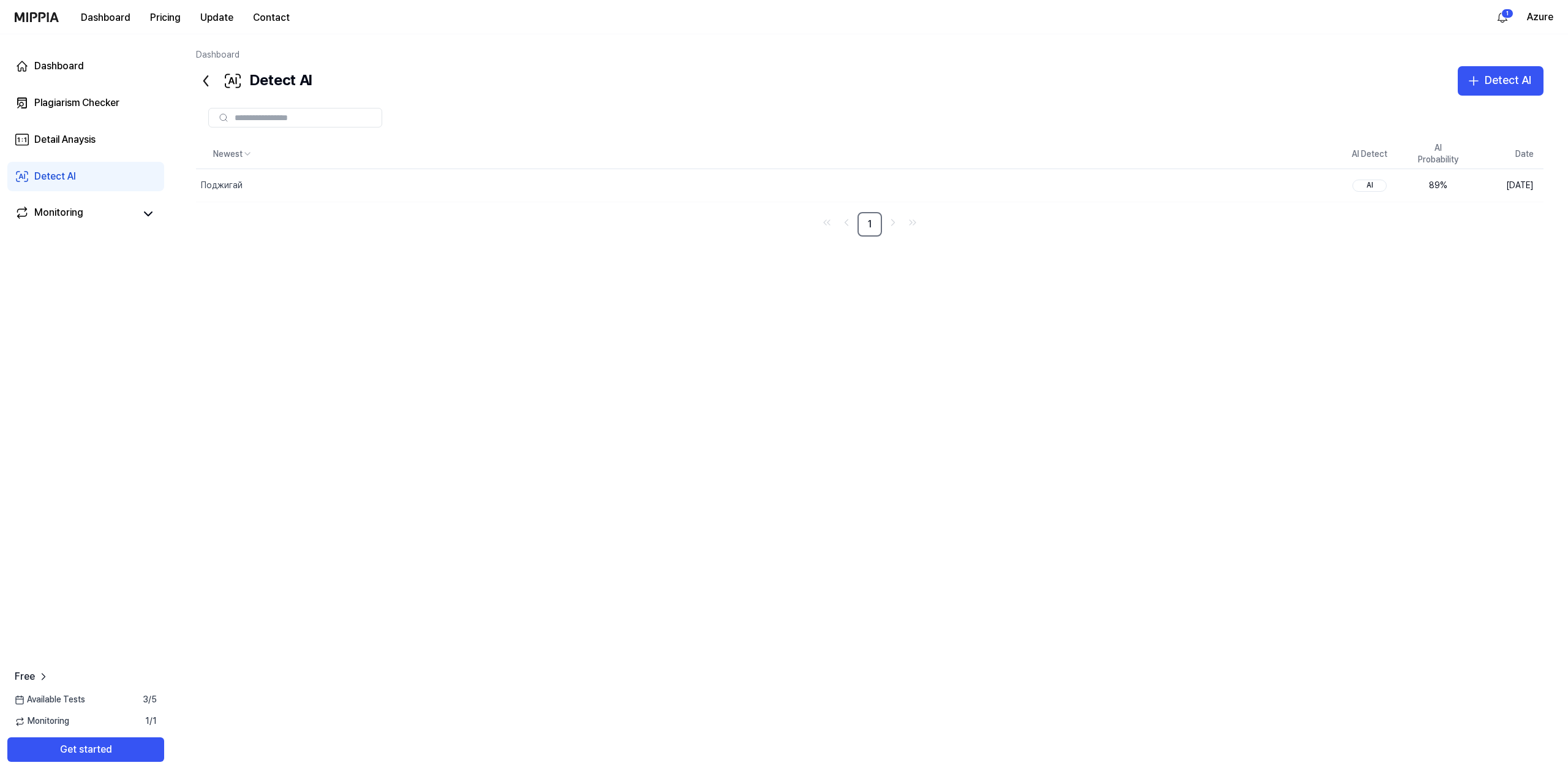
click at [214, 53] on link "Dashboard" at bounding box center [218, 55] width 43 height 10
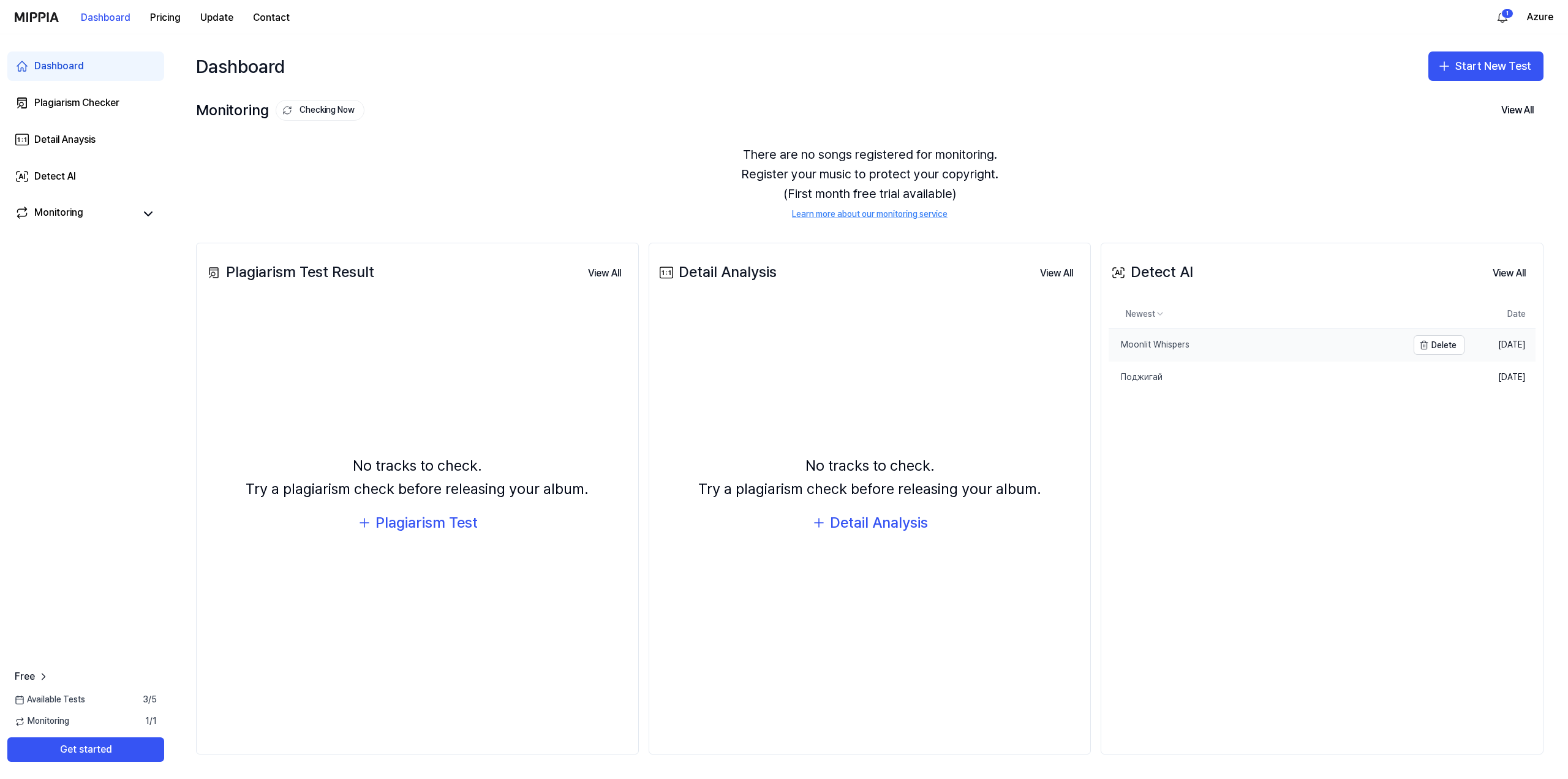
click at [1152, 352] on link "Moonlit Whispers" at bounding box center [1258, 345] width 299 height 32
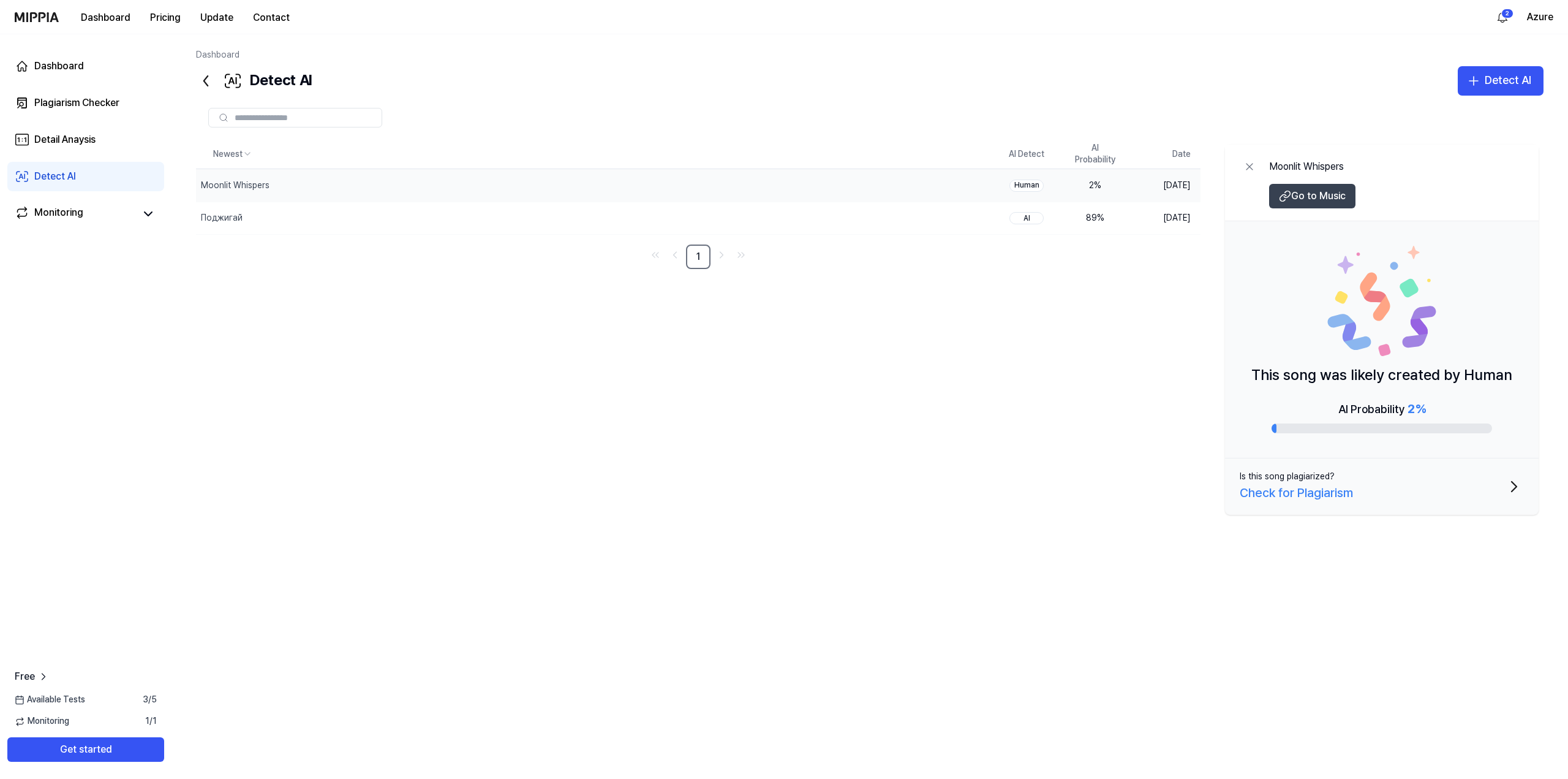
click at [1293, 193] on span "Go to Music" at bounding box center [1319, 196] width 55 height 14
drag, startPoint x: 1431, startPoint y: 416, endPoint x: 1419, endPoint y: 397, distance: 22.5
click at [1430, 415] on div "AI Probability 2 %" at bounding box center [1382, 416] width 221 height 35
click at [1409, 406] on span "2 %" at bounding box center [1416, 408] width 18 height 14
click at [239, 214] on div "Поджигай" at bounding box center [222, 218] width 42 height 12
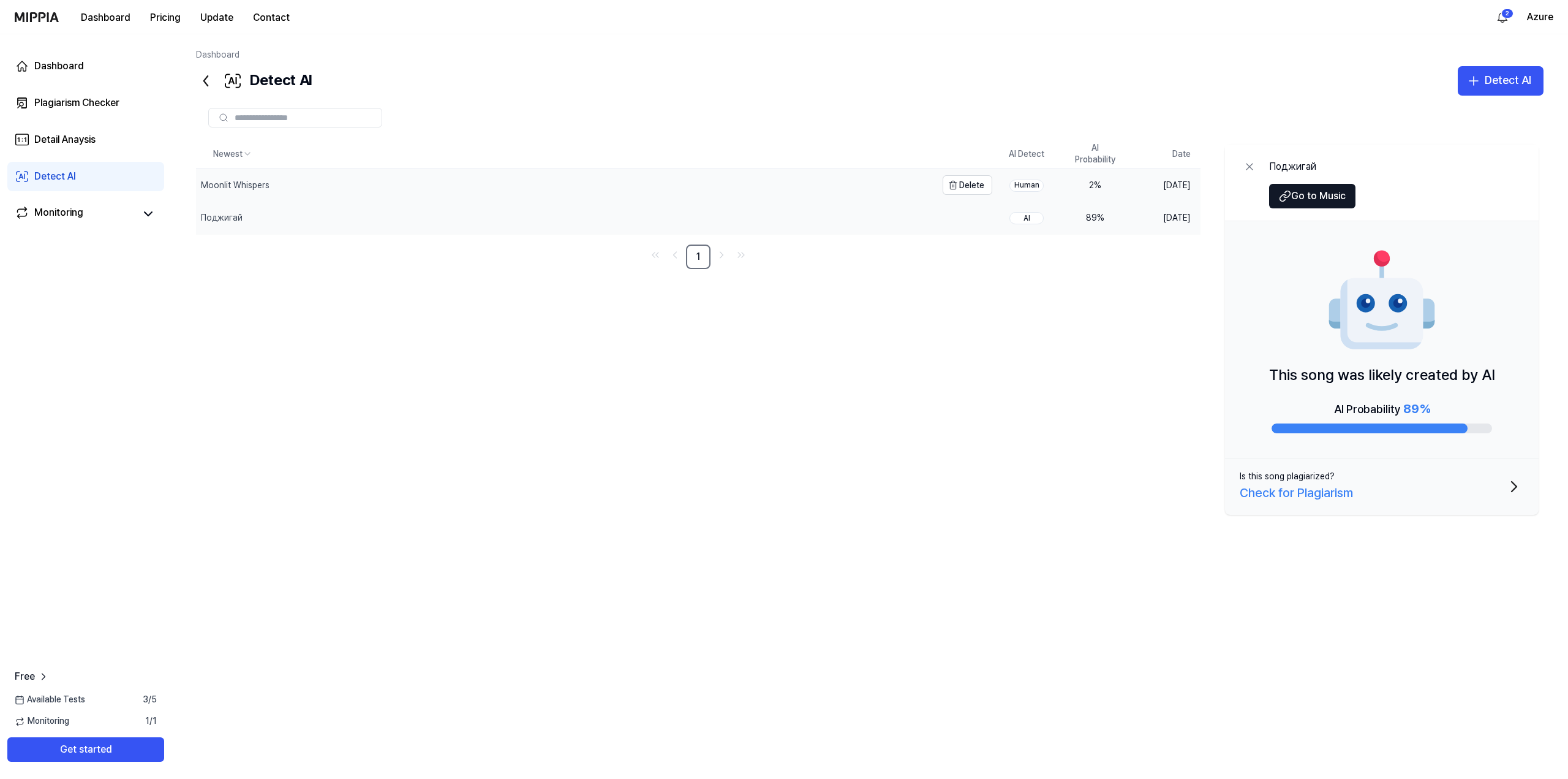
click at [275, 172] on div "Moonlit Whispers" at bounding box center [566, 185] width 740 height 32
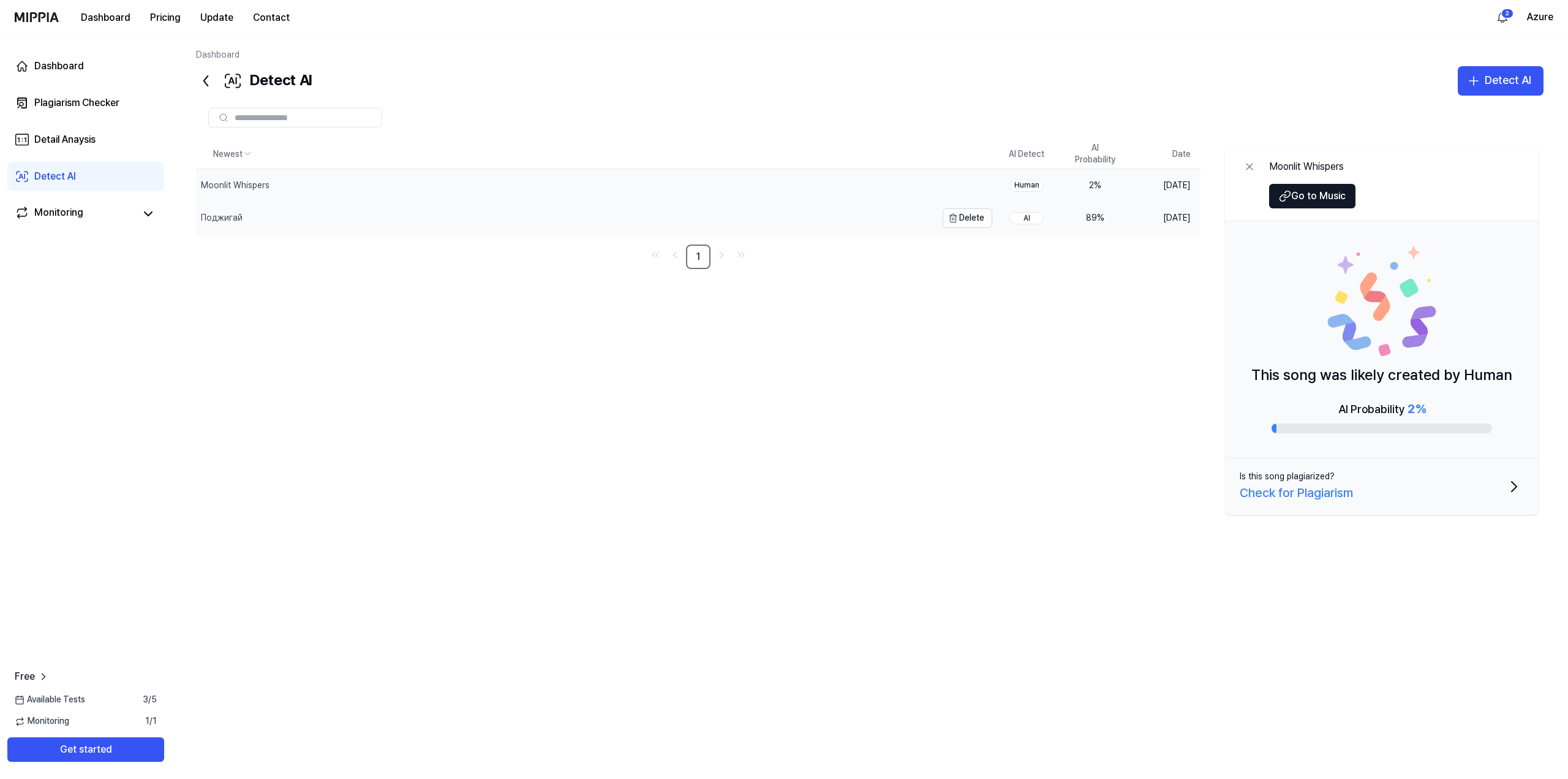
click at [283, 203] on div "Поджигай" at bounding box center [566, 218] width 740 height 32
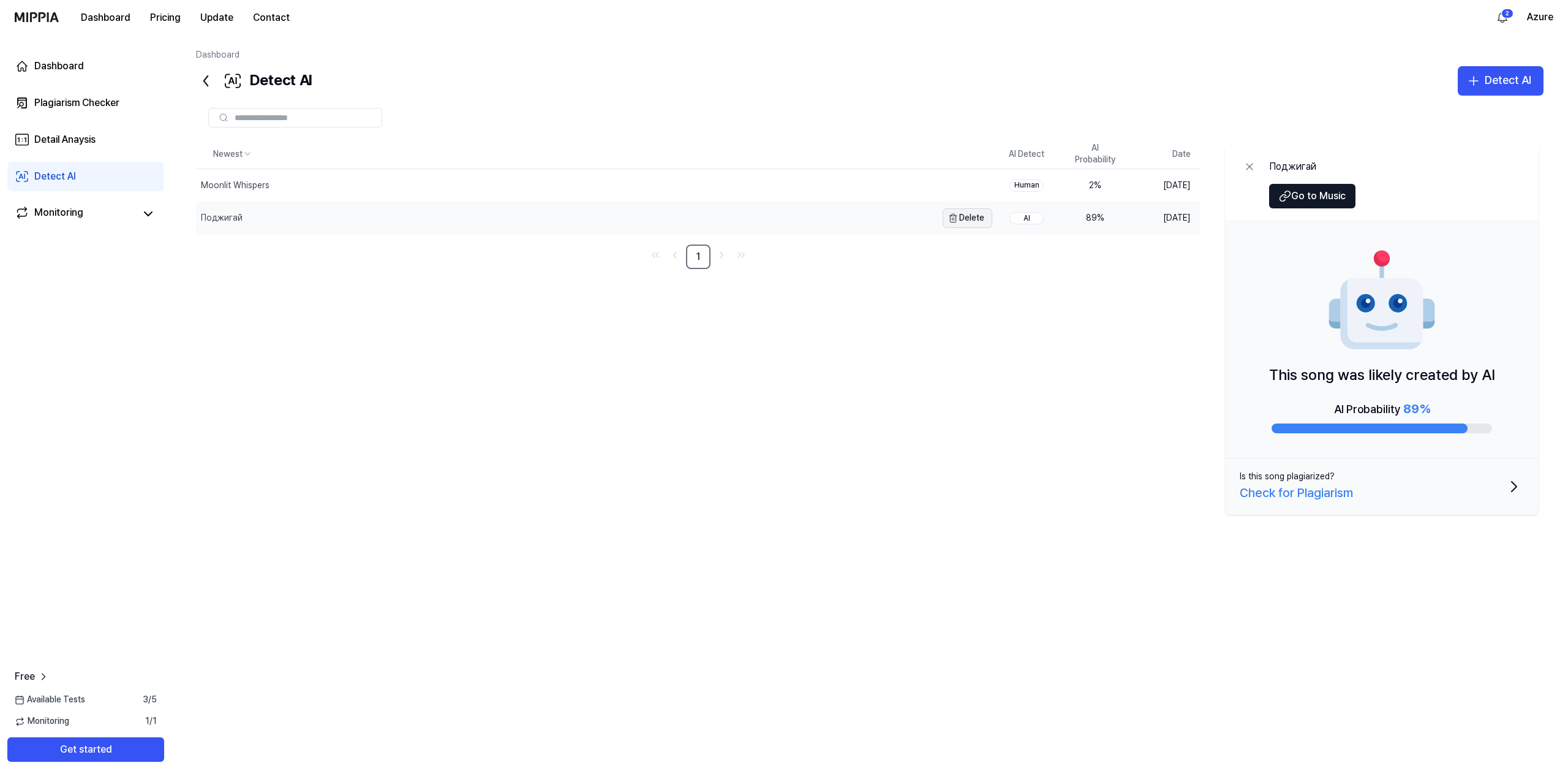
click at [967, 216] on button "Delete" at bounding box center [967, 218] width 50 height 19
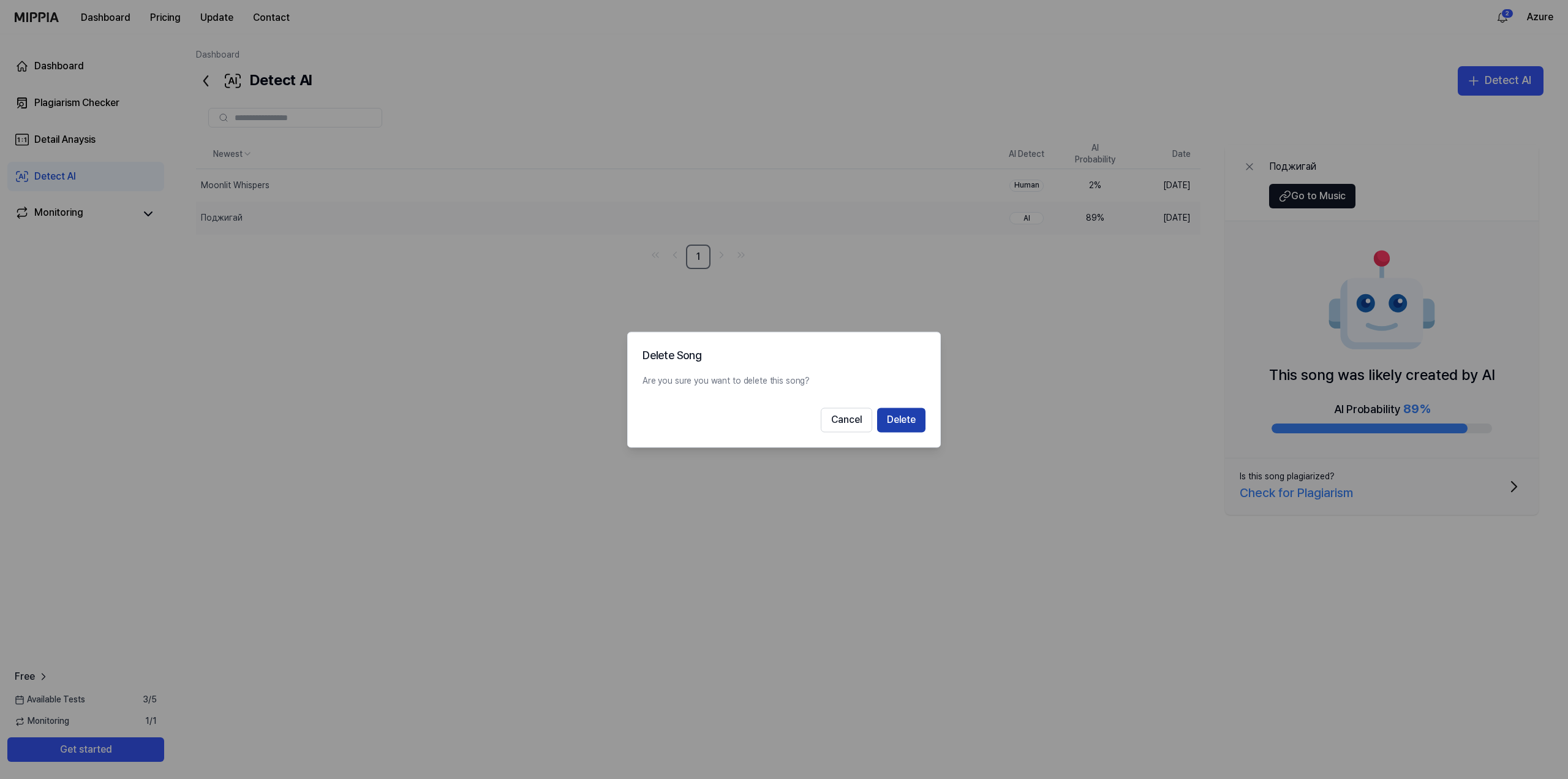
click at [902, 415] on button "Delete" at bounding box center [901, 420] width 48 height 25
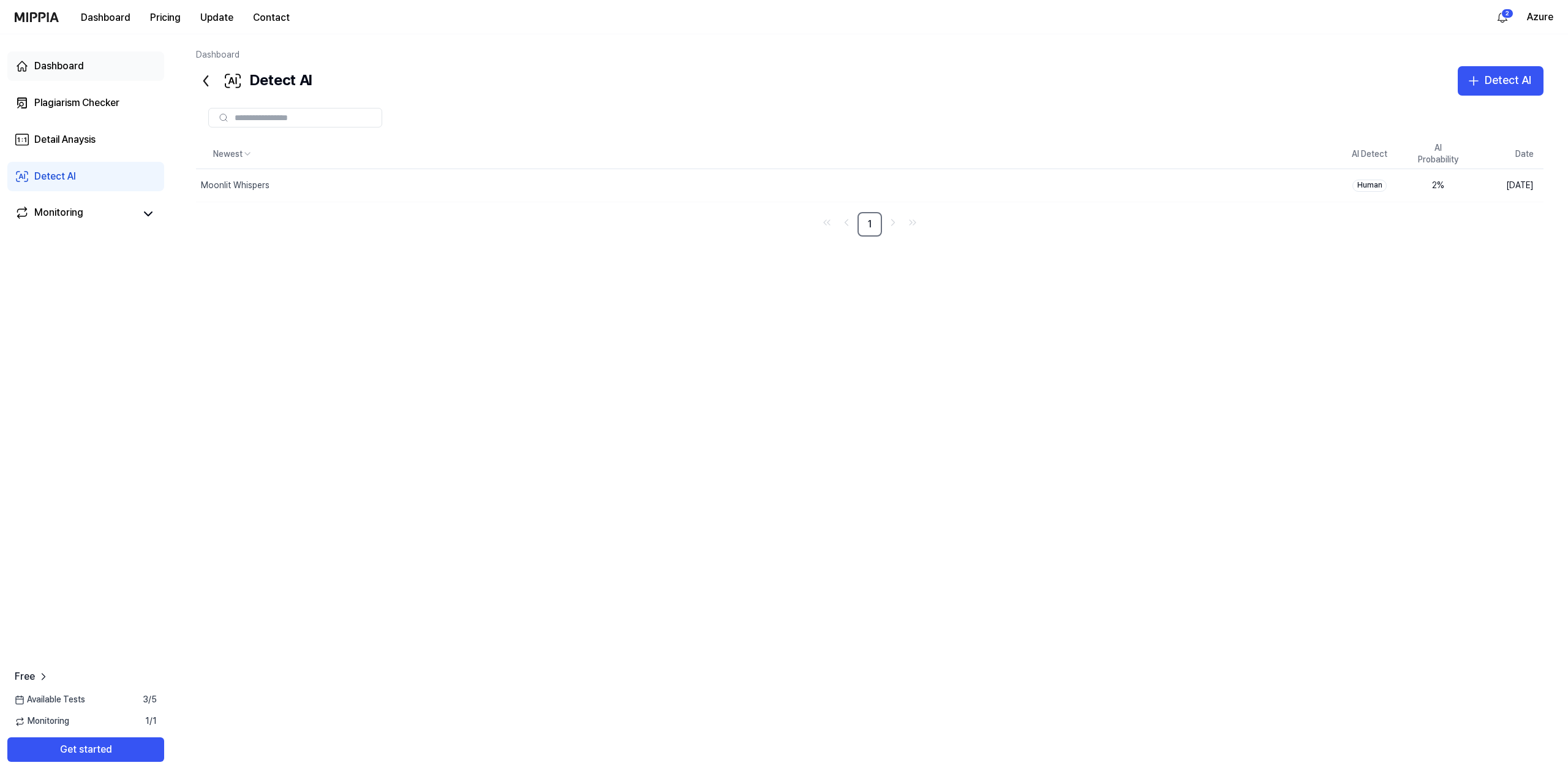
click at [61, 82] on div "Dashboard Plagiarism Checker Detail Anaysis Detect AI Monitoring" at bounding box center [86, 140] width 172 height 211
click at [59, 65] on div "Dashboard" at bounding box center [59, 66] width 50 height 14
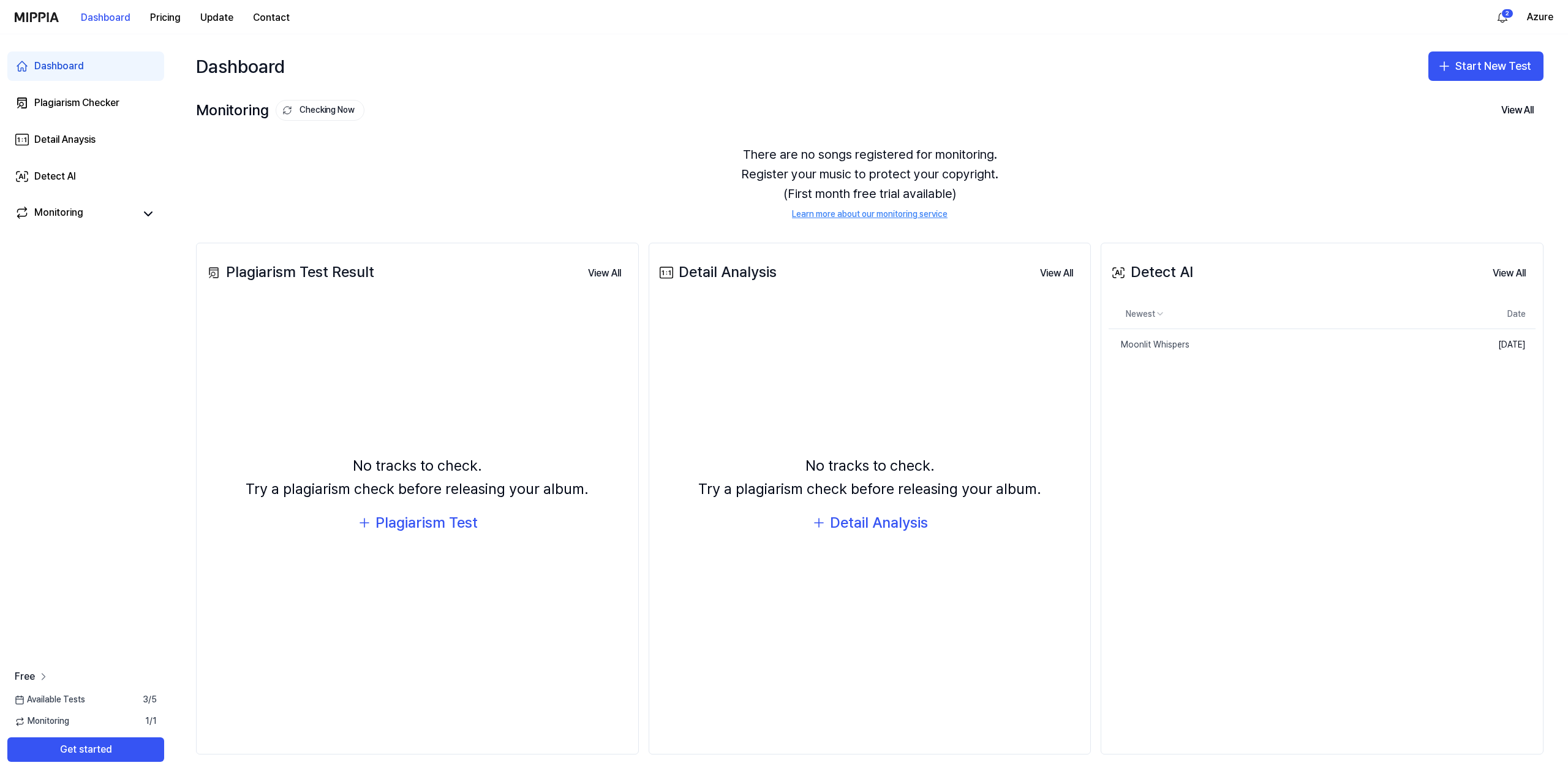
click at [35, 674] on span "Free" at bounding box center [25, 677] width 20 height 14
